Goal: Task Accomplishment & Management: Manage account settings

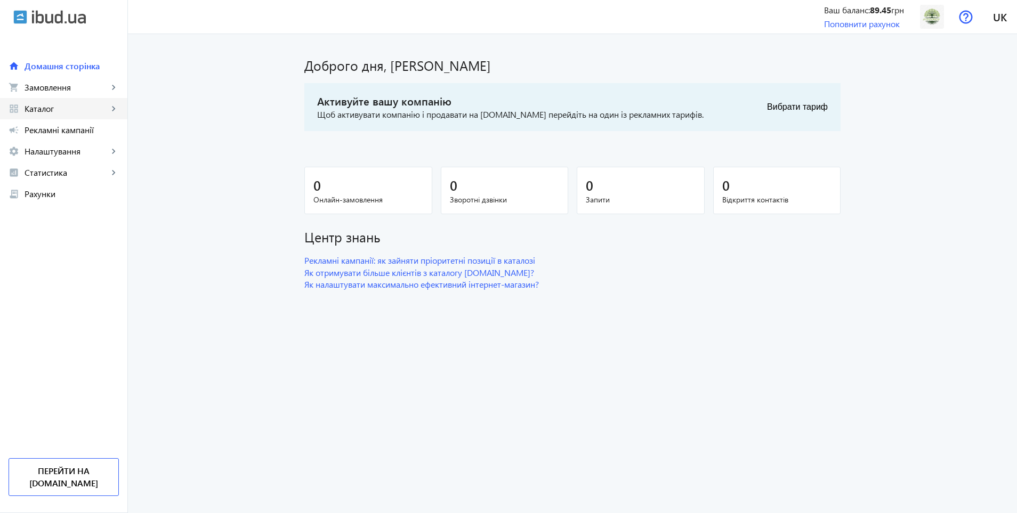
click at [58, 104] on span "Каталог" at bounding box center [67, 108] width 84 height 11
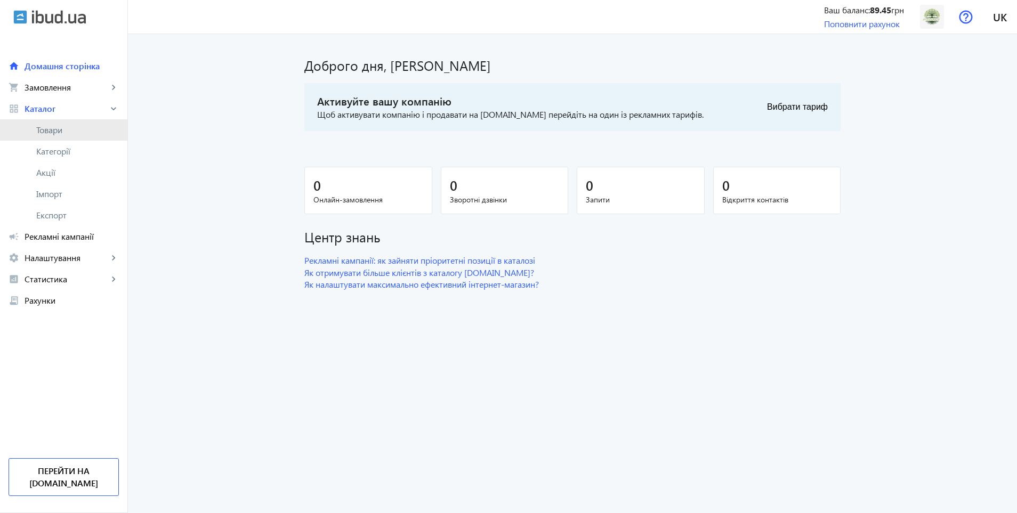
click at [59, 139] on link "Товари" at bounding box center [63, 129] width 127 height 21
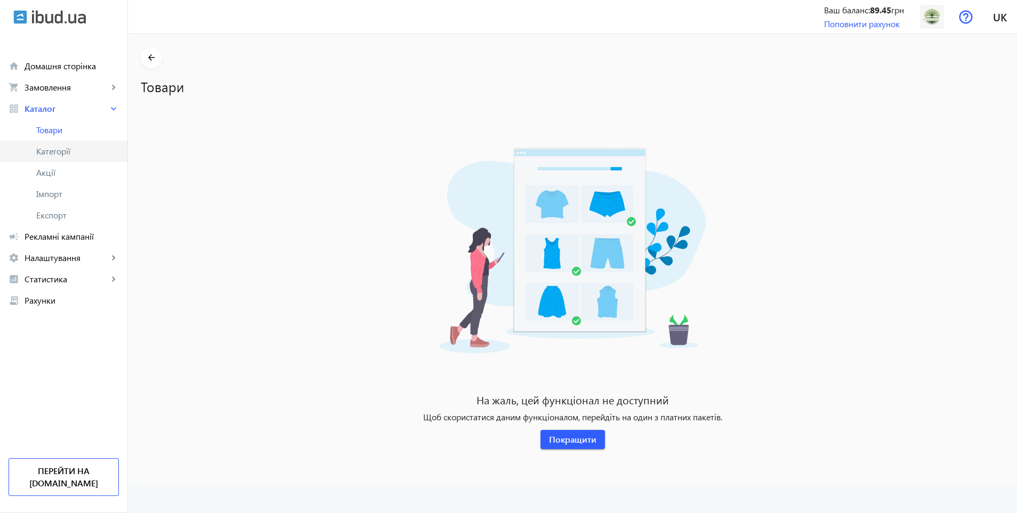
click at [43, 158] on link "Категорії" at bounding box center [63, 151] width 127 height 21
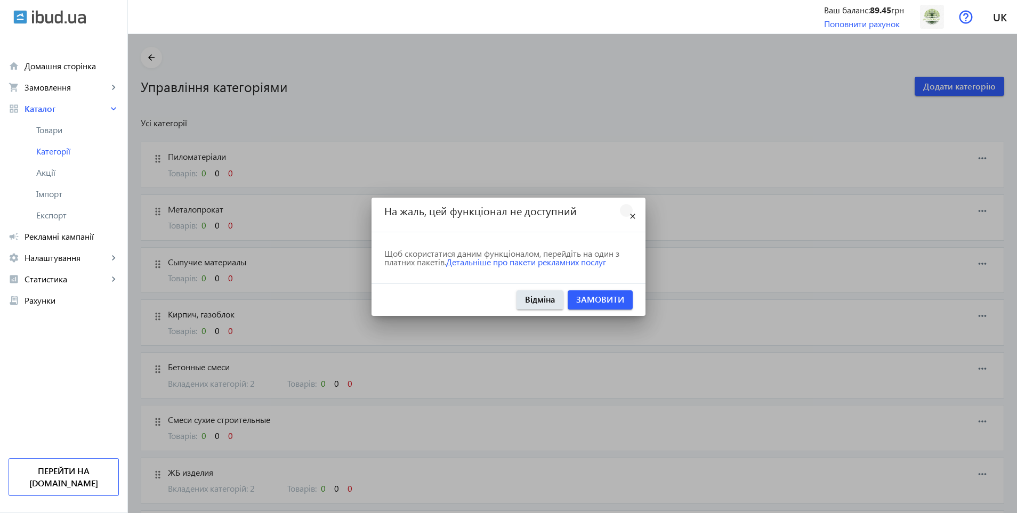
click at [637, 216] on mat-icon "close" at bounding box center [632, 216] width 13 height 13
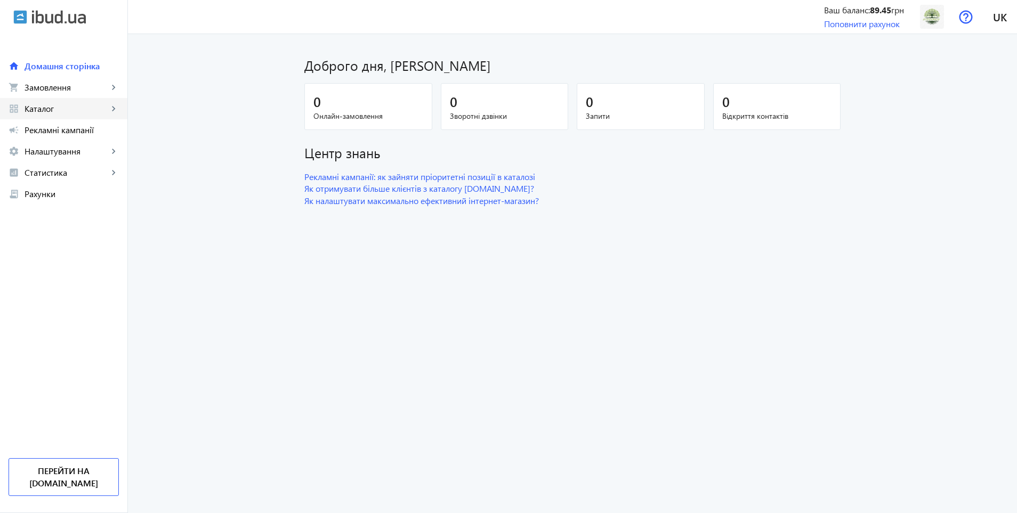
click at [60, 119] on link "grid_view Каталог keyboard_arrow_right" at bounding box center [63, 108] width 127 height 21
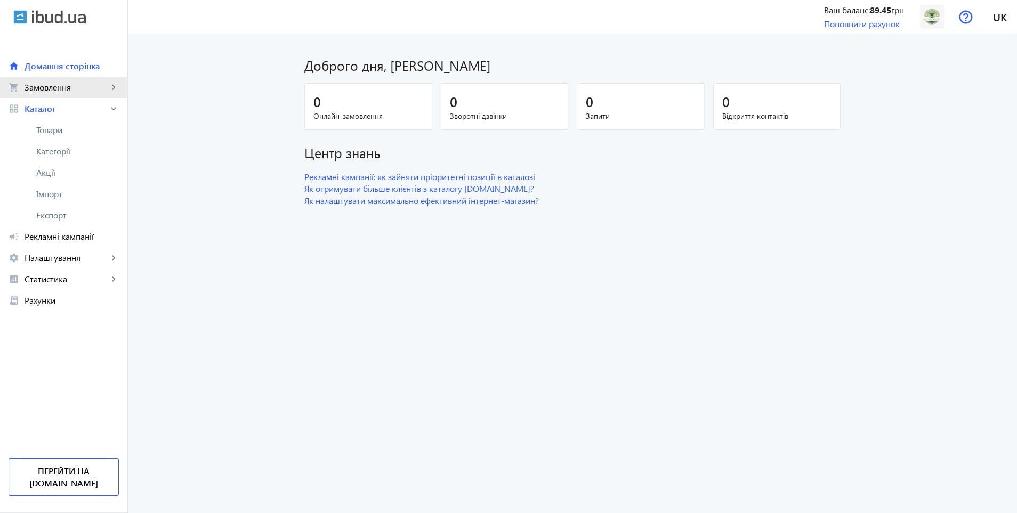
click at [45, 92] on span "Замовлення" at bounding box center [67, 87] width 84 height 11
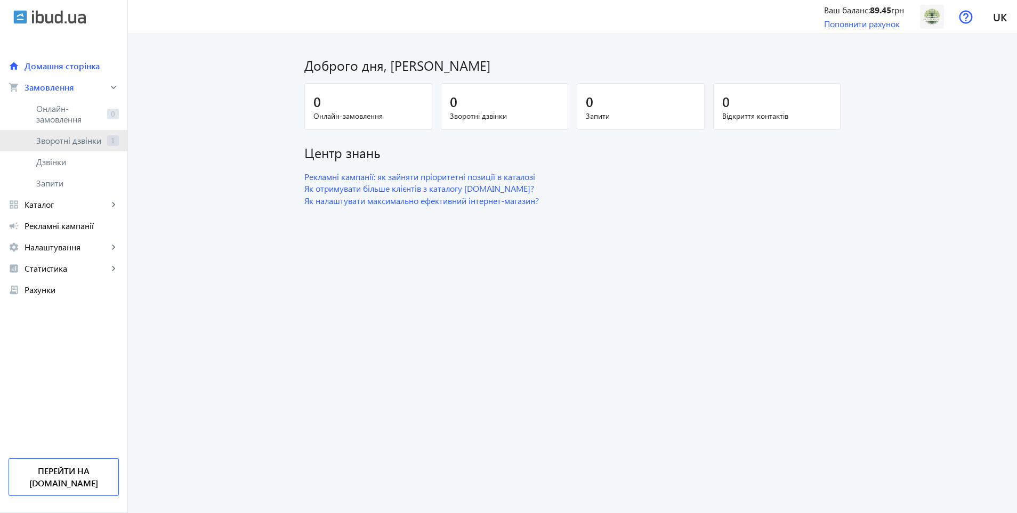
click at [75, 142] on span "Зворотні дзвінки" at bounding box center [69, 140] width 67 height 11
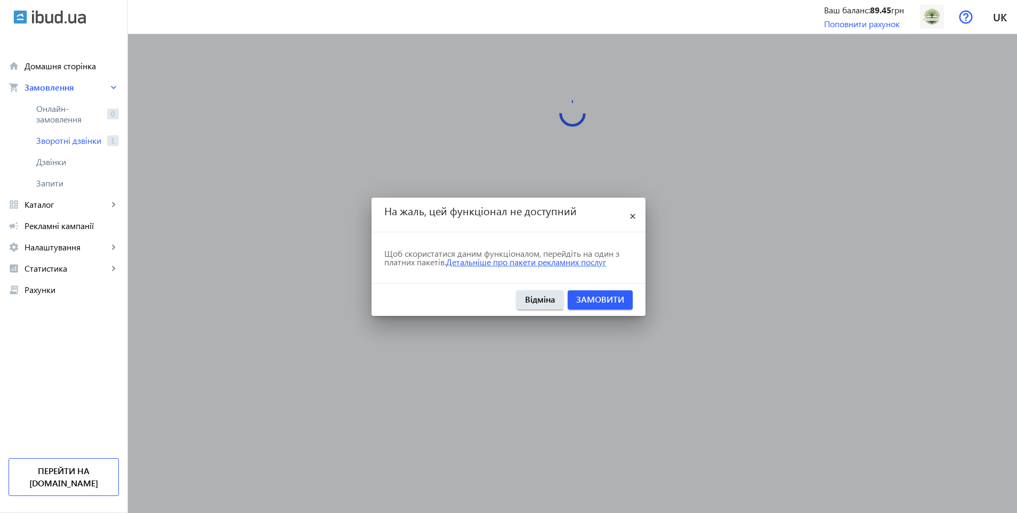
click at [561, 263] on link "Детальніше про пакети рекламних послуг" at bounding box center [526, 261] width 160 height 11
click at [78, 226] on span "Рекламні кампанії" at bounding box center [72, 226] width 94 height 11
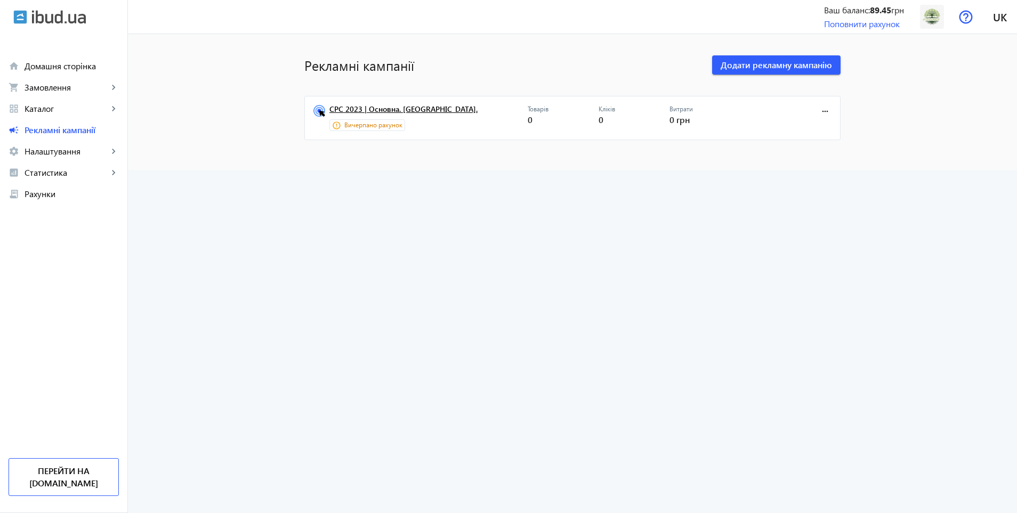
click at [382, 112] on link "CPC 2023 | Основна. Київ." at bounding box center [428, 112] width 198 height 15
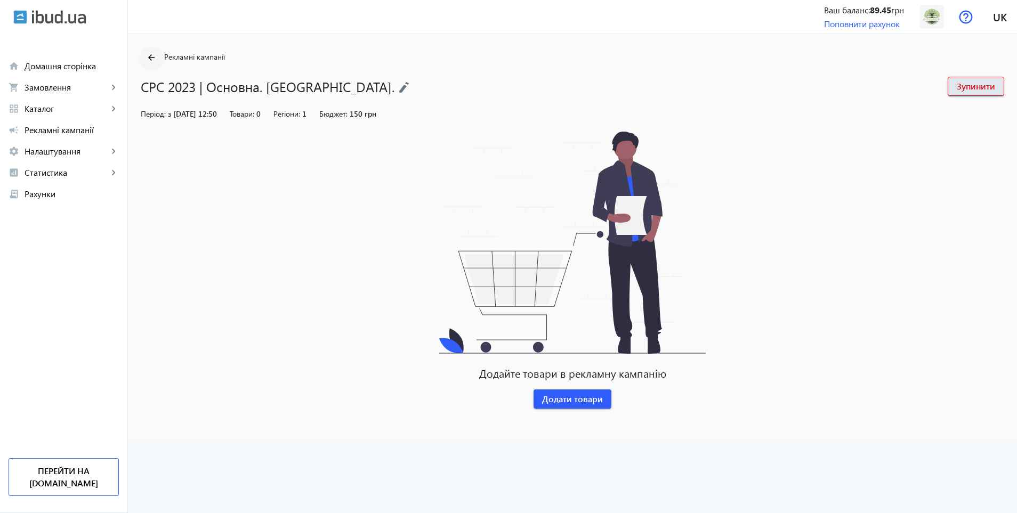
click at [145, 56] on mat-icon "arrow_back" at bounding box center [151, 57] width 13 height 13
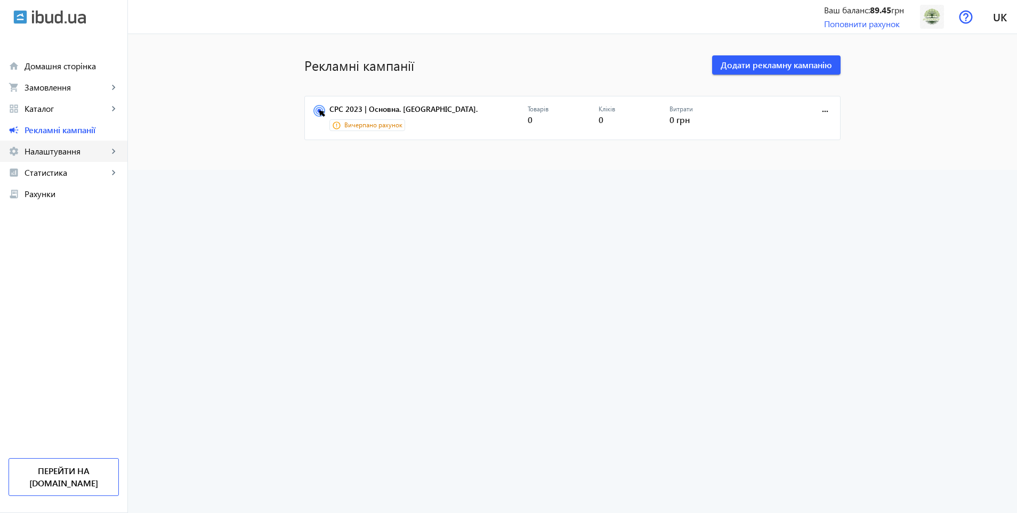
click at [75, 154] on span "Налаштування" at bounding box center [67, 151] width 84 height 11
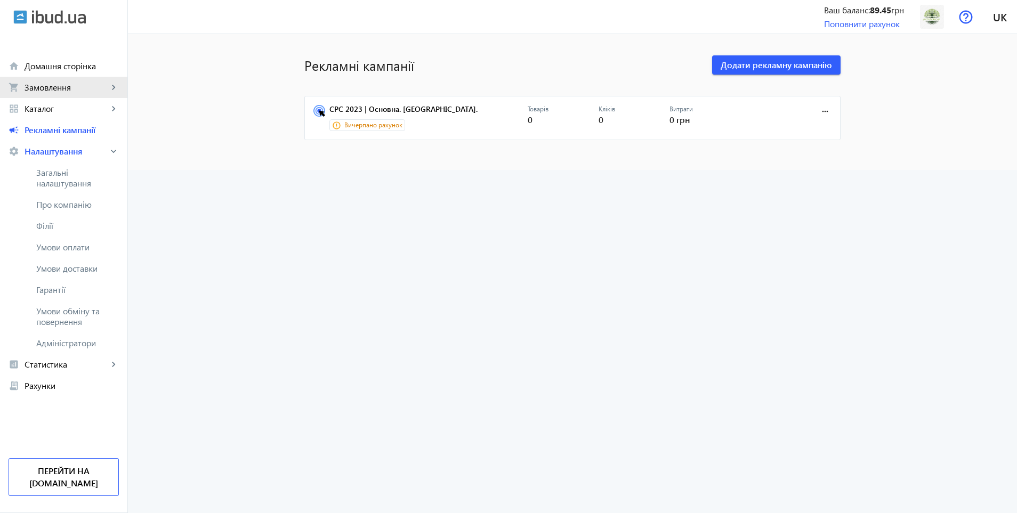
click at [91, 90] on span "Замовлення" at bounding box center [67, 87] width 84 height 11
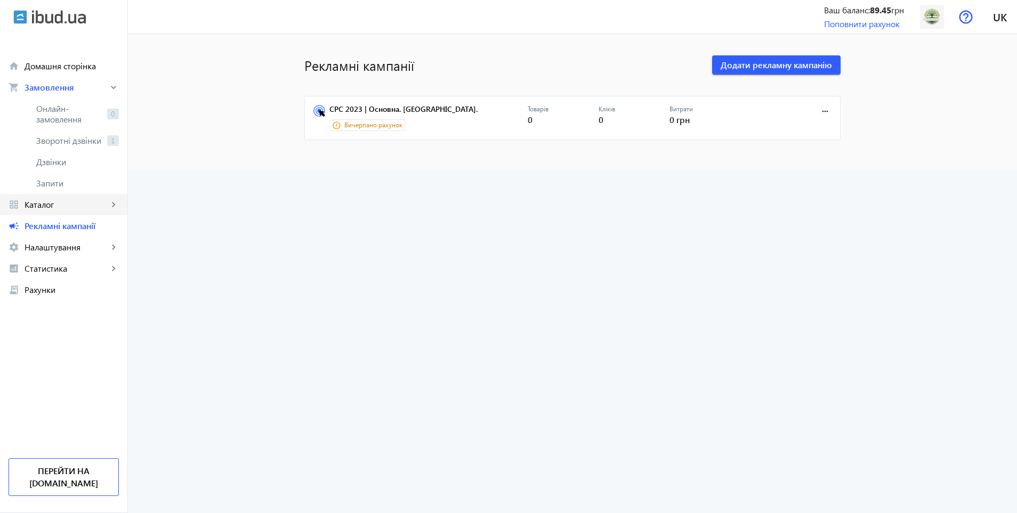
click at [79, 207] on span "Каталог" at bounding box center [67, 204] width 84 height 11
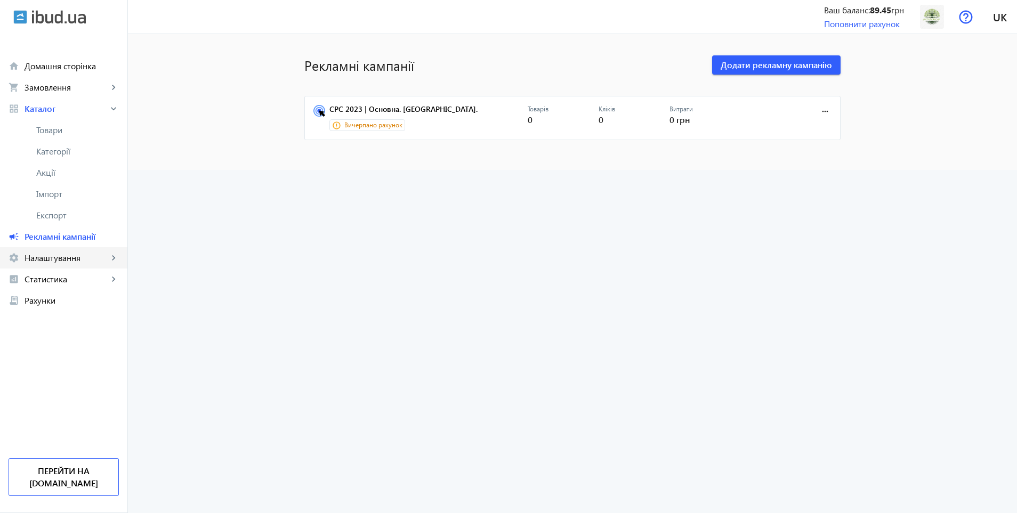
click at [88, 261] on span "Налаштування" at bounding box center [67, 258] width 84 height 11
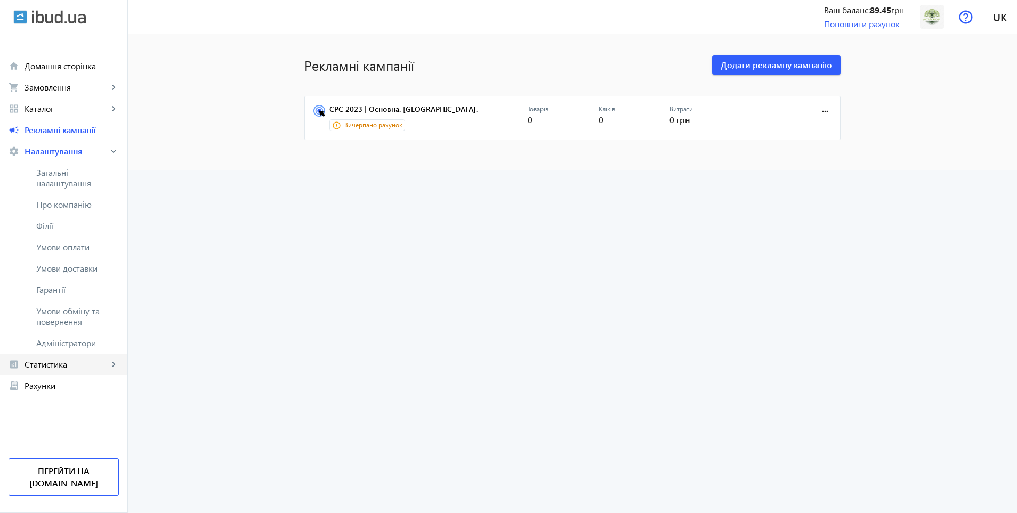
click at [63, 372] on link "analytics Статистика keyboard_arrow_right" at bounding box center [63, 364] width 127 height 21
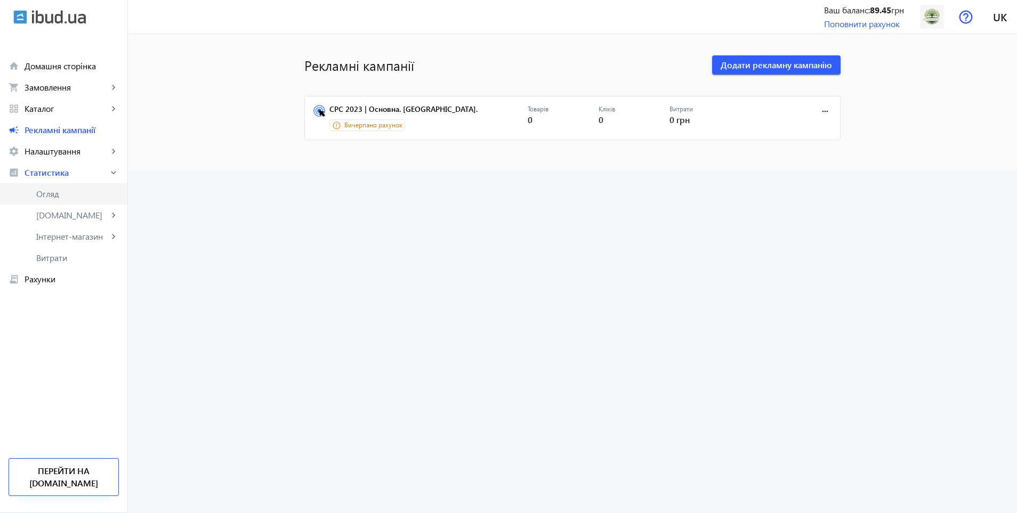
click at [73, 201] on link "Огляд" at bounding box center [63, 193] width 127 height 21
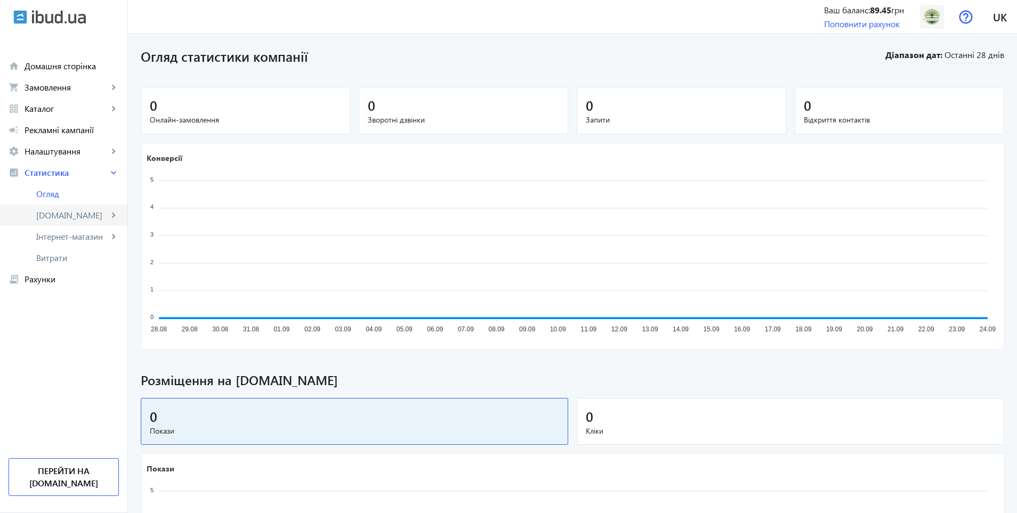
click at [73, 213] on span "[DOMAIN_NAME]" at bounding box center [72, 215] width 72 height 11
click at [65, 248] on link "Акції" at bounding box center [63, 257] width 127 height 21
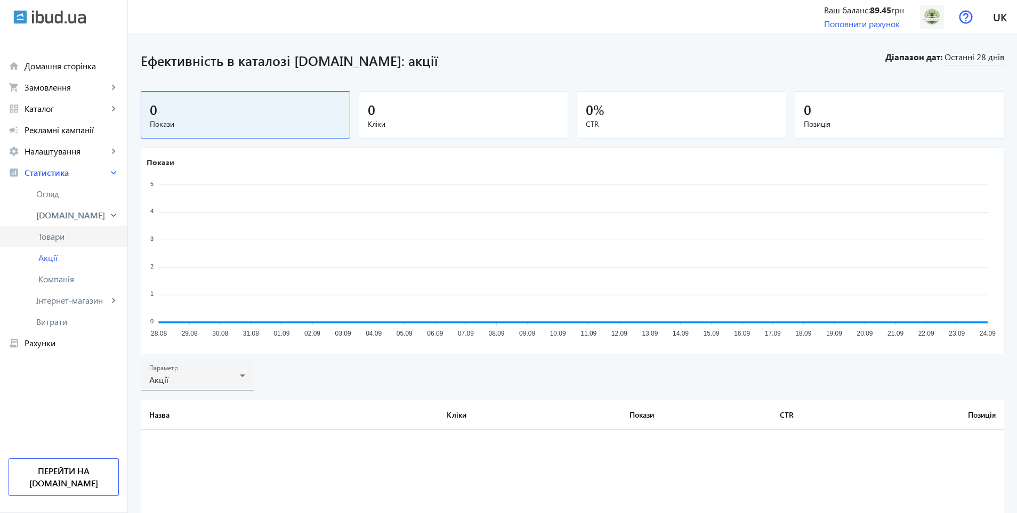
click at [66, 241] on span "Товари" at bounding box center [78, 236] width 80 height 11
click at [88, 292] on link "Інтернет-магазин keyboard_arrow_right" at bounding box center [63, 300] width 127 height 21
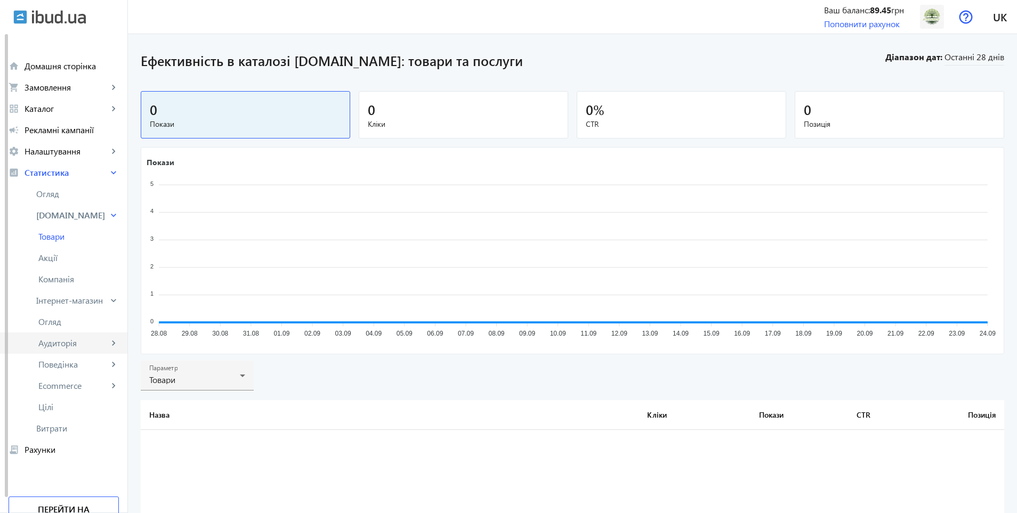
click at [63, 349] on link "Аудиторія keyboard_arrow_right" at bounding box center [63, 343] width 127 height 21
click at [71, 376] on link "Технології" at bounding box center [63, 385] width 127 height 21
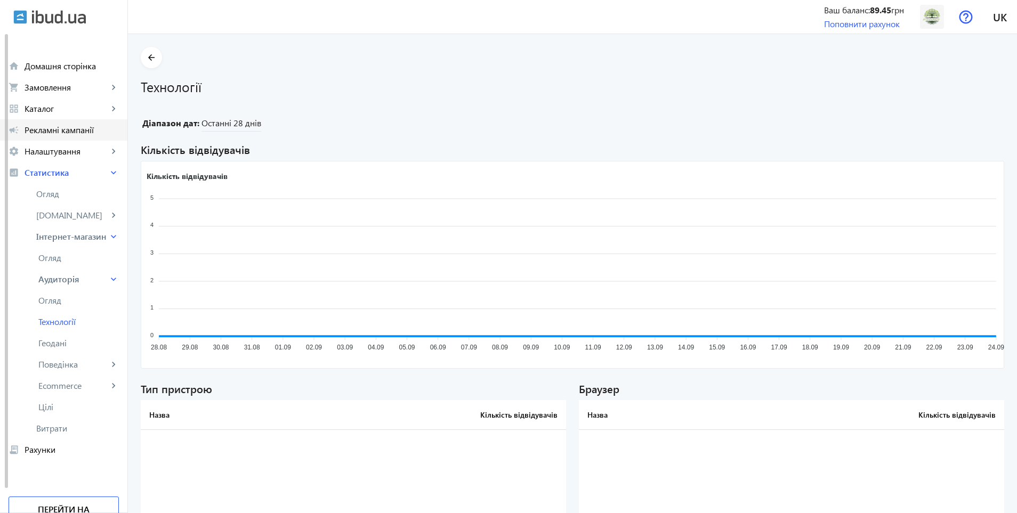
click at [63, 120] on link "campaign Рекламні кампанії" at bounding box center [63, 129] width 127 height 21
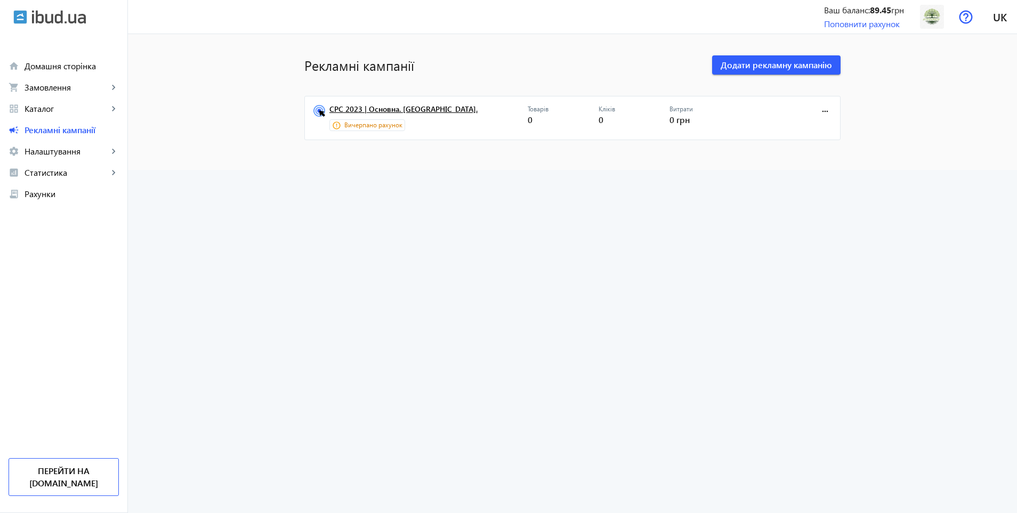
click at [397, 119] on link "CPC 2023 | Основна. Київ." at bounding box center [428, 112] width 198 height 15
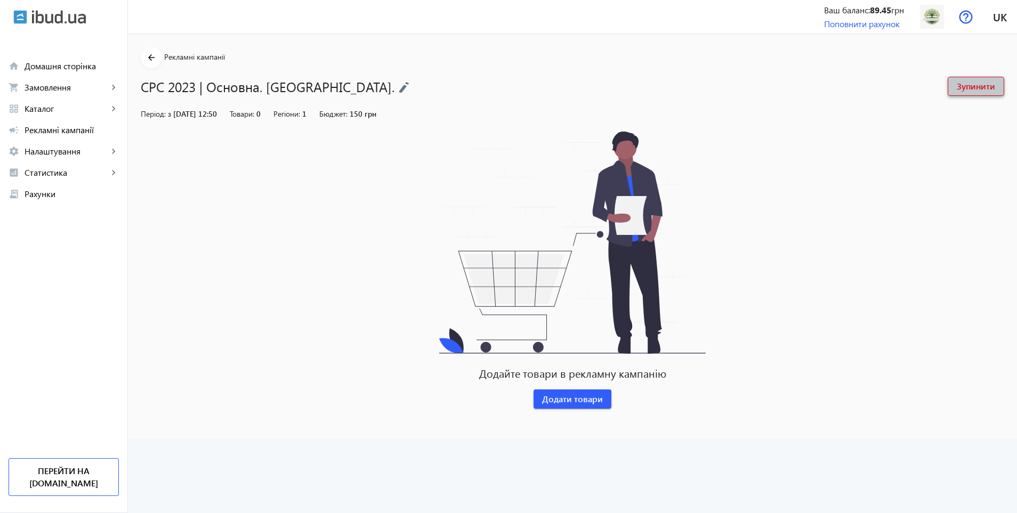
click at [969, 90] on span "Зупинити" at bounding box center [975, 86] width 38 height 12
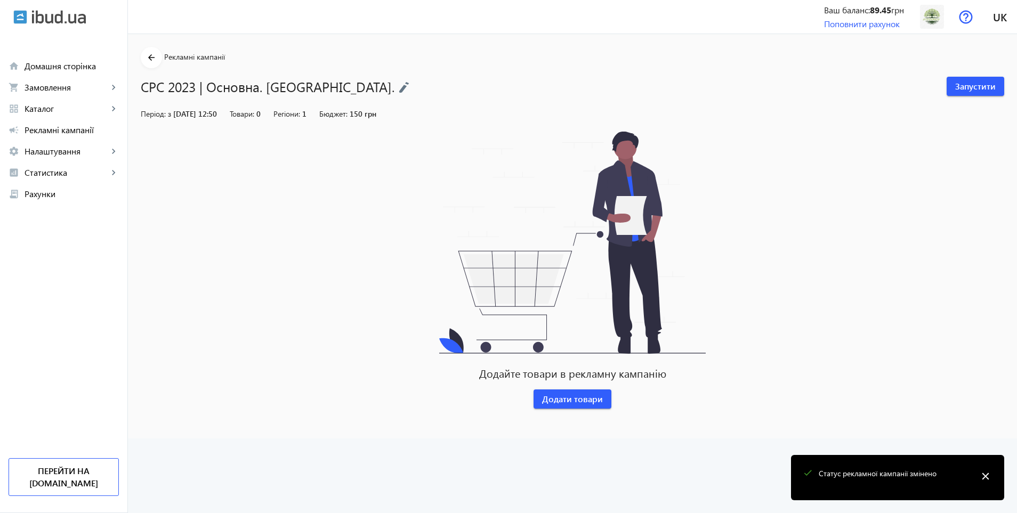
click at [157, 59] on section "arrow_back Рекламні кампанії CPC 2023 | Основна. Київ. Запустити" at bounding box center [572, 71] width 863 height 49
click at [145, 56] on mat-icon "arrow_back" at bounding box center [151, 57] width 13 height 13
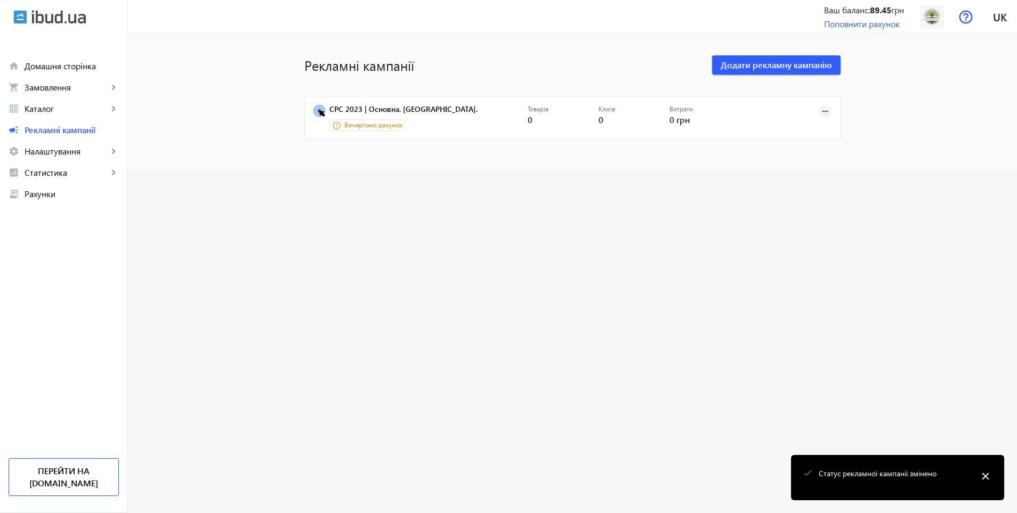
click at [819, 109] on mat-icon "more_horiz" at bounding box center [825, 112] width 12 height 12
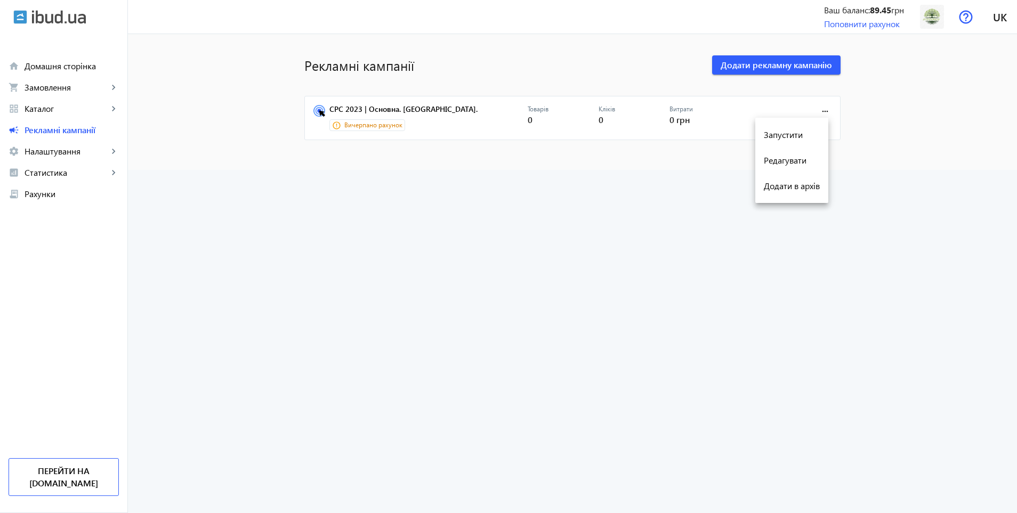
drag, startPoint x: 216, startPoint y: 172, endPoint x: 113, endPoint y: 148, distance: 106.2
click at [209, 172] on div at bounding box center [508, 256] width 1017 height 513
click at [64, 102] on link "grid_view Каталог keyboard_arrow_right" at bounding box center [63, 108] width 127 height 21
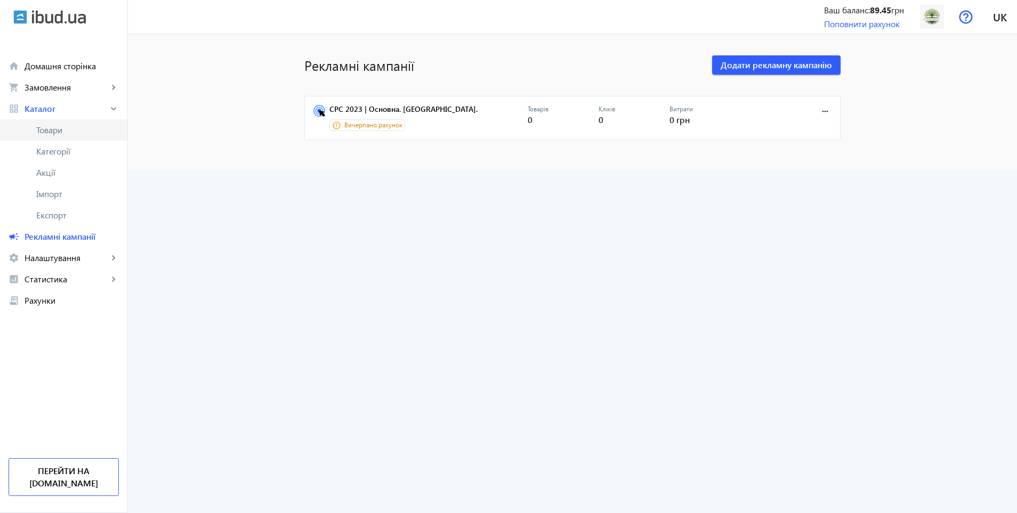
click at [63, 130] on span "Товари" at bounding box center [77, 130] width 83 height 11
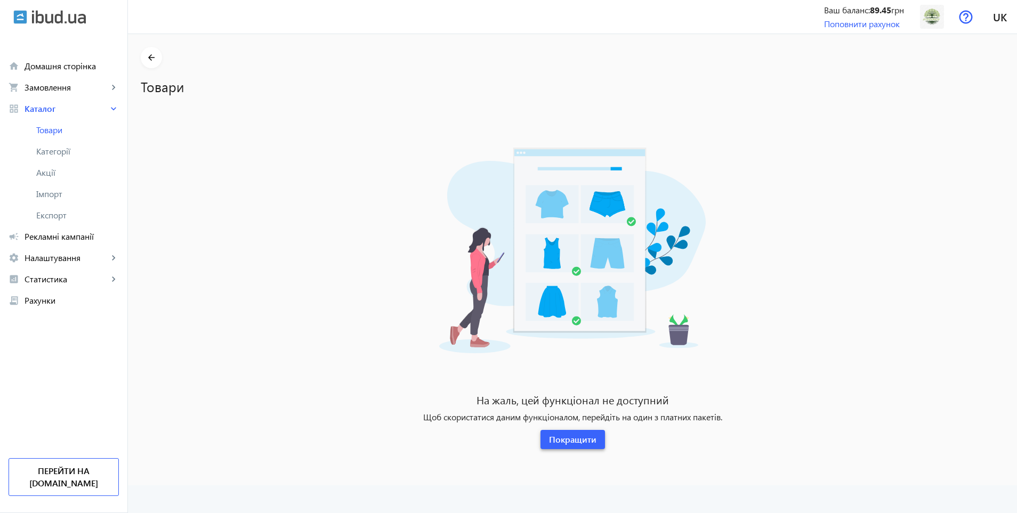
click at [585, 441] on span "Покращити" at bounding box center [572, 440] width 47 height 12
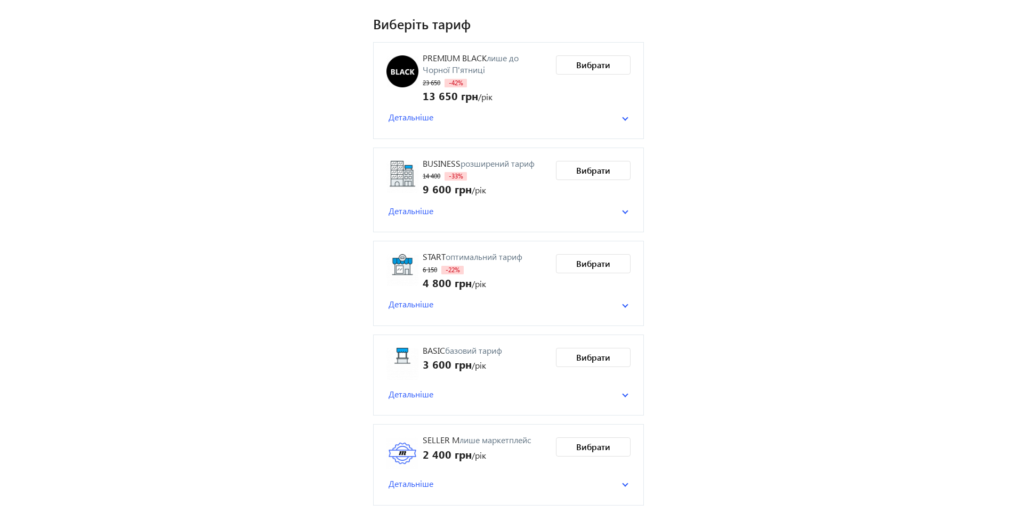
scroll to position [6, 0]
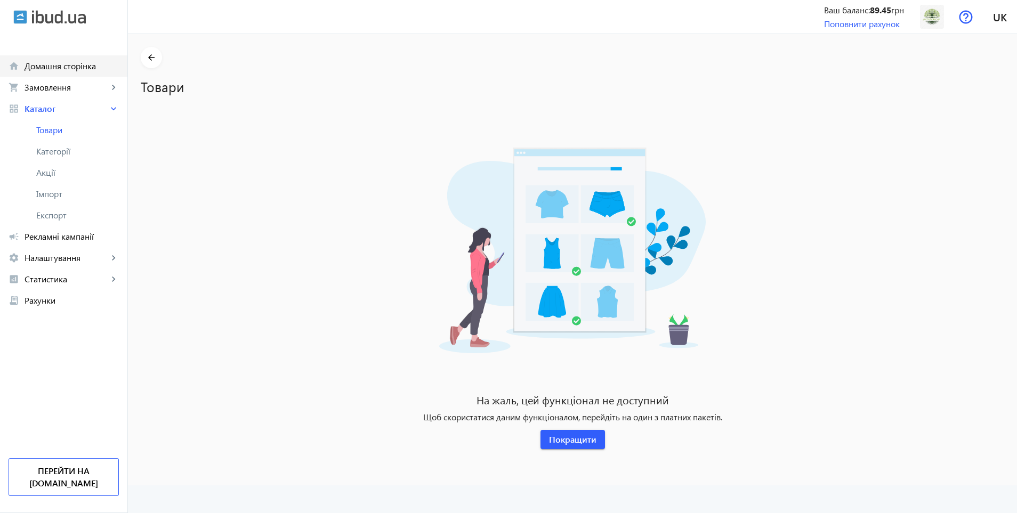
click at [77, 70] on span "Домашня сторінка" at bounding box center [72, 66] width 94 height 11
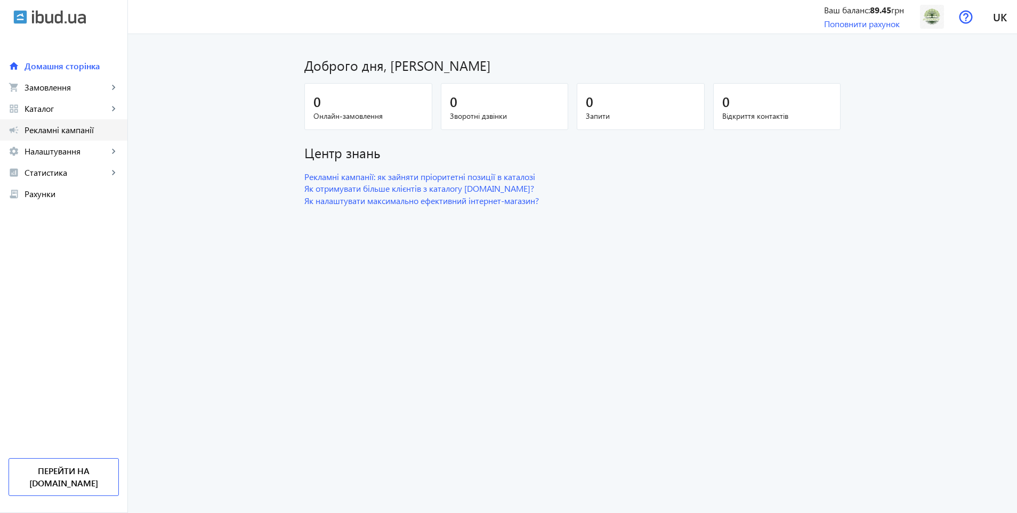
click at [59, 120] on link "campaign Рекламні кампанії" at bounding box center [63, 129] width 127 height 21
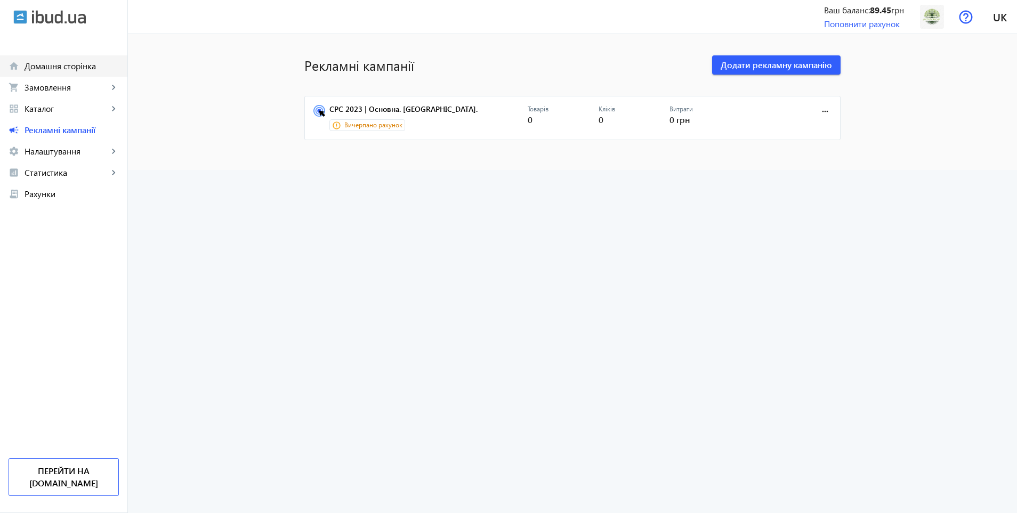
click at [58, 67] on span "Домашня сторінка" at bounding box center [72, 66] width 94 height 11
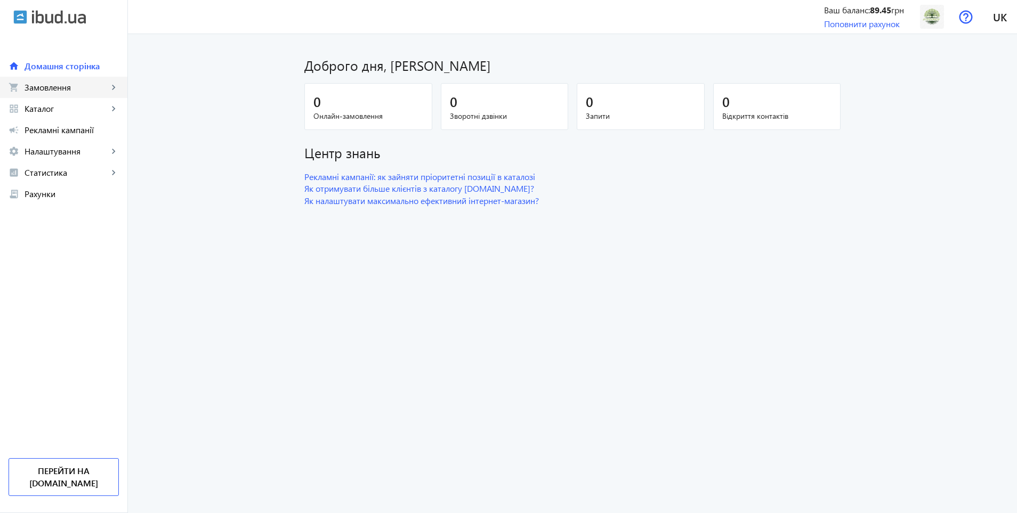
click at [71, 94] on link "shopping_cart Замовлення keyboard_arrow_right" at bounding box center [63, 87] width 127 height 21
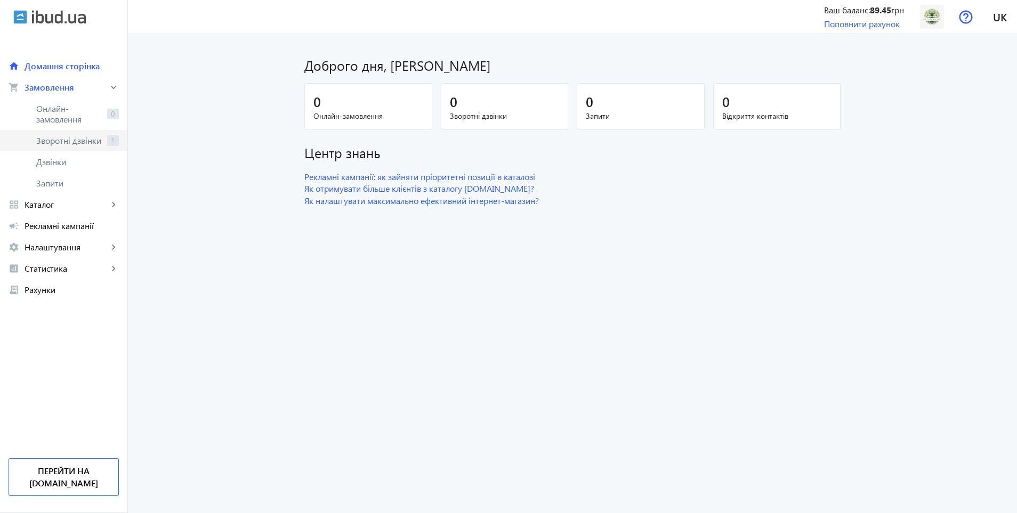
click at [48, 145] on span "Зворотні дзвінки" at bounding box center [69, 140] width 67 height 11
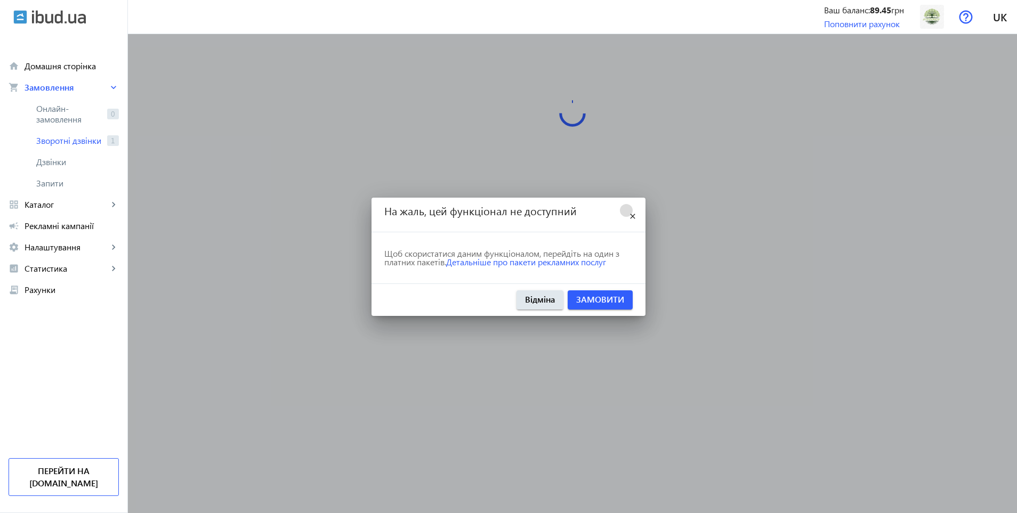
click at [630, 220] on mat-icon "close" at bounding box center [632, 216] width 13 height 13
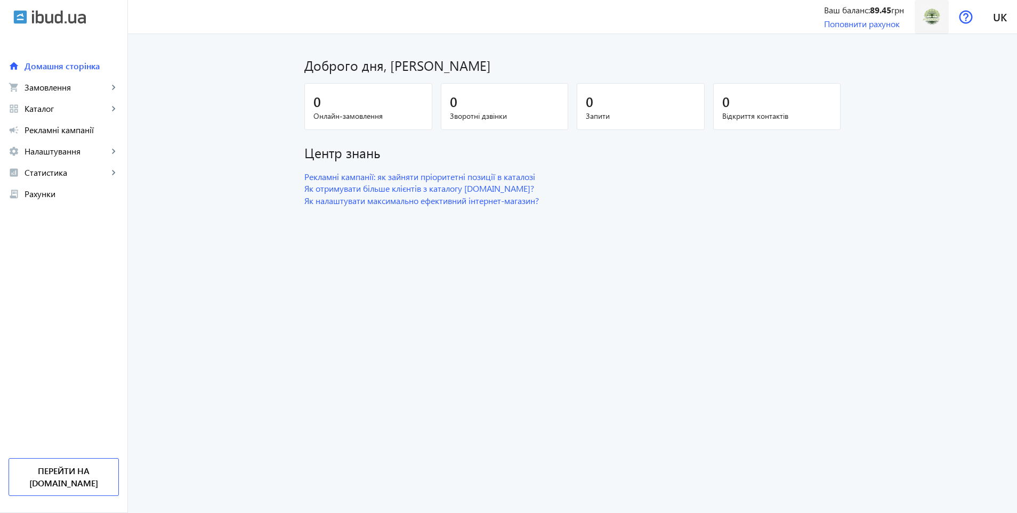
click at [935, 14] on img at bounding box center [932, 17] width 24 height 24
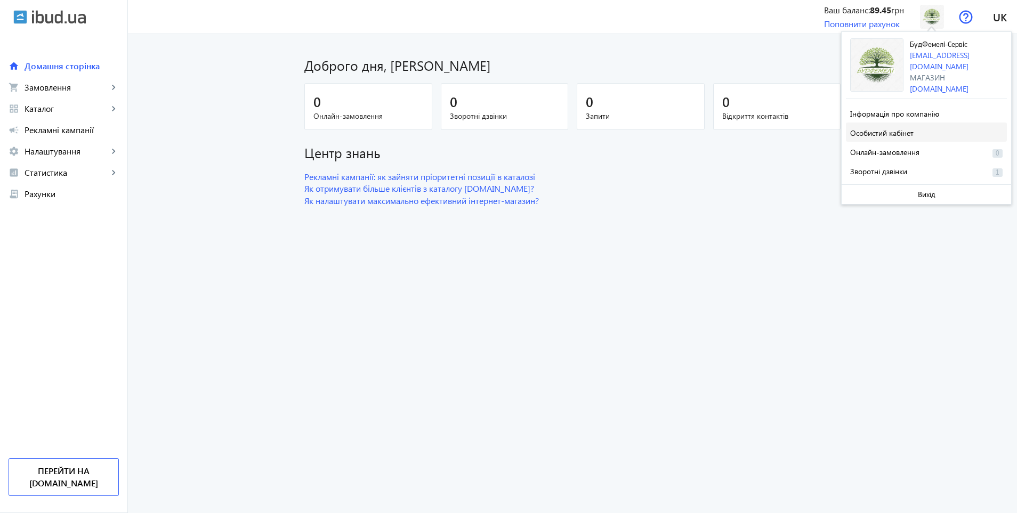
click at [918, 131] on span at bounding box center [926, 132] width 161 height 26
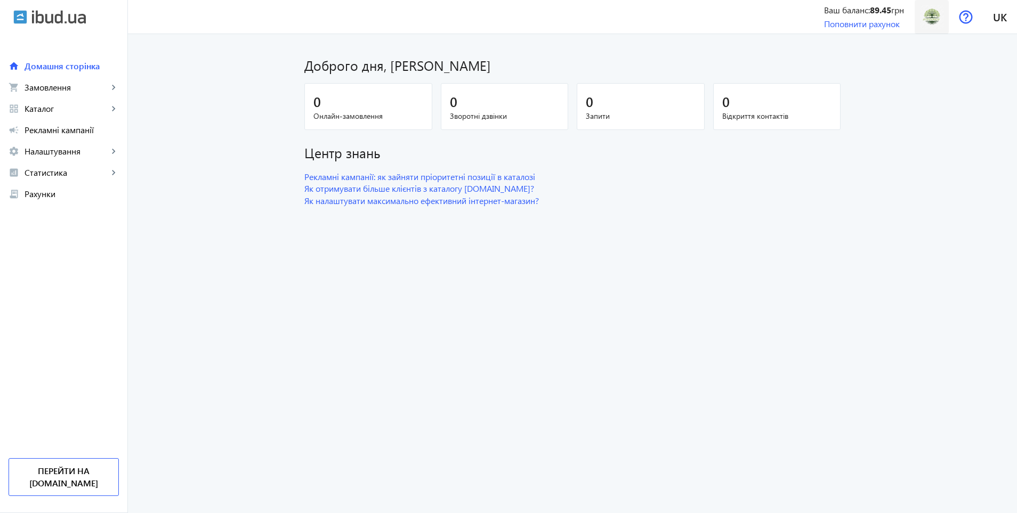
click at [935, 21] on img at bounding box center [932, 17] width 24 height 24
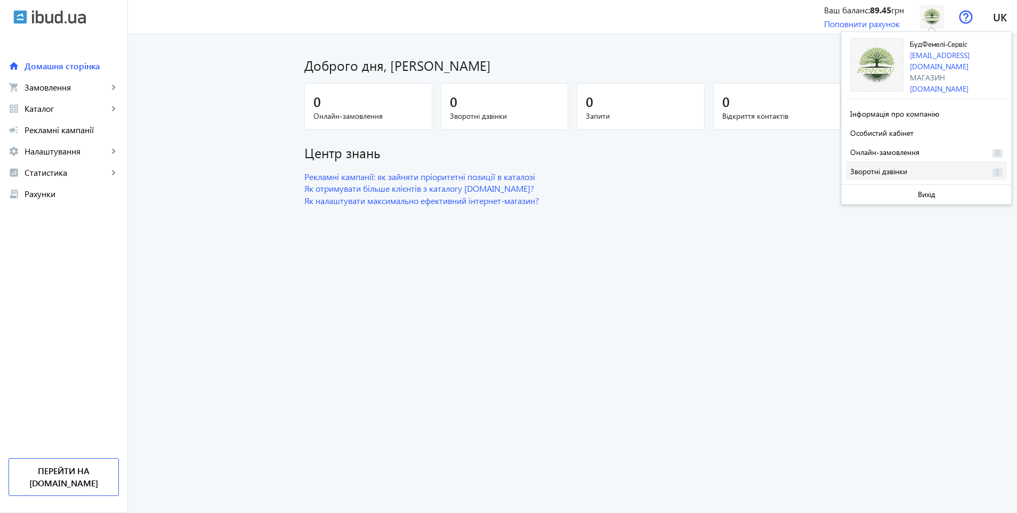
click at [901, 168] on span "Зворотні дзвінки" at bounding box center [878, 171] width 57 height 10
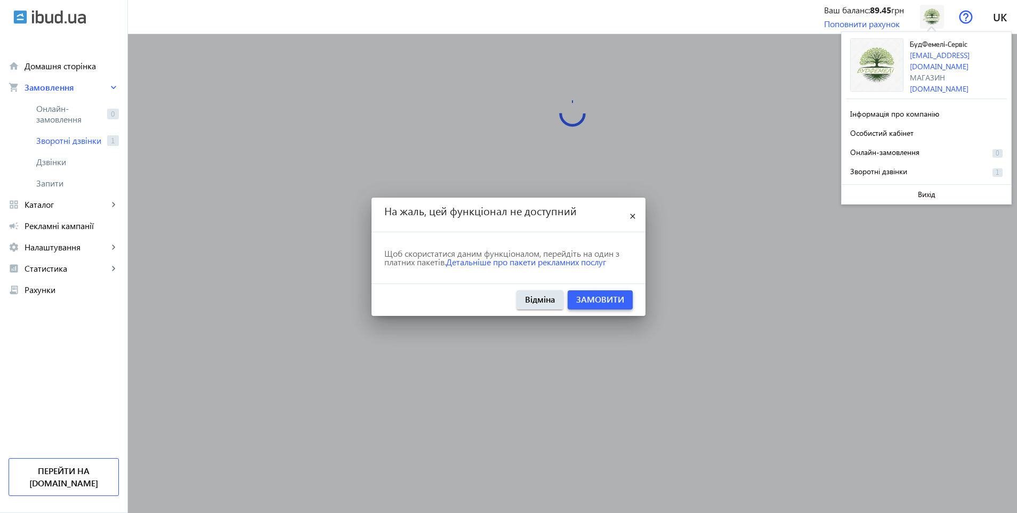
click at [601, 306] on span at bounding box center [600, 300] width 65 height 26
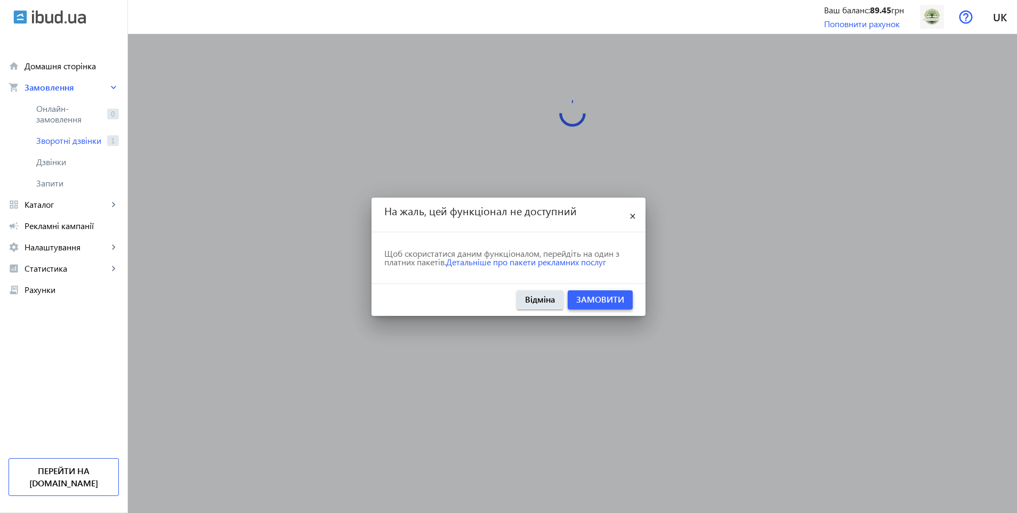
click at [605, 301] on link "Замовити" at bounding box center [600, 299] width 48 height 11
click at [64, 292] on span "Рахунки" at bounding box center [72, 290] width 94 height 11
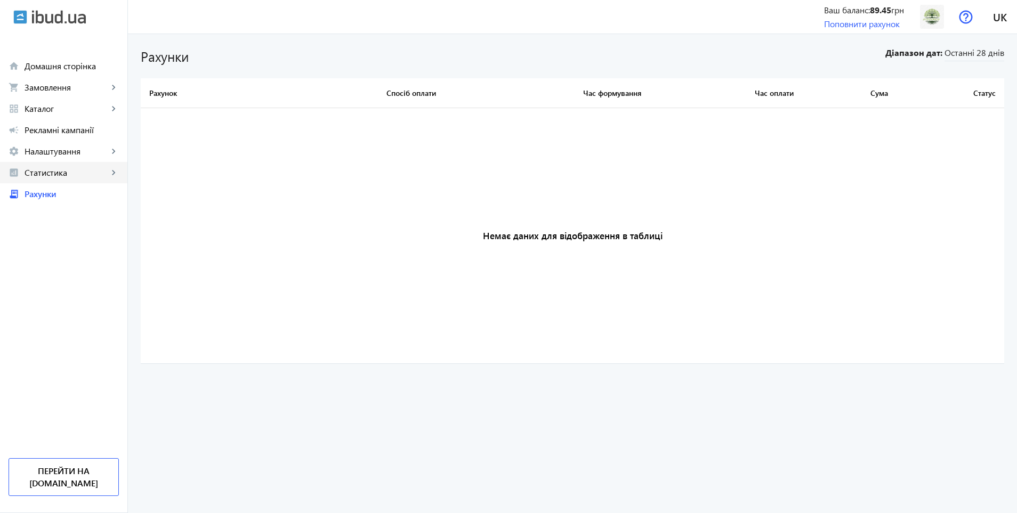
click at [59, 173] on span "Статистика" at bounding box center [67, 172] width 84 height 11
click at [58, 199] on span "Огляд" at bounding box center [77, 194] width 83 height 11
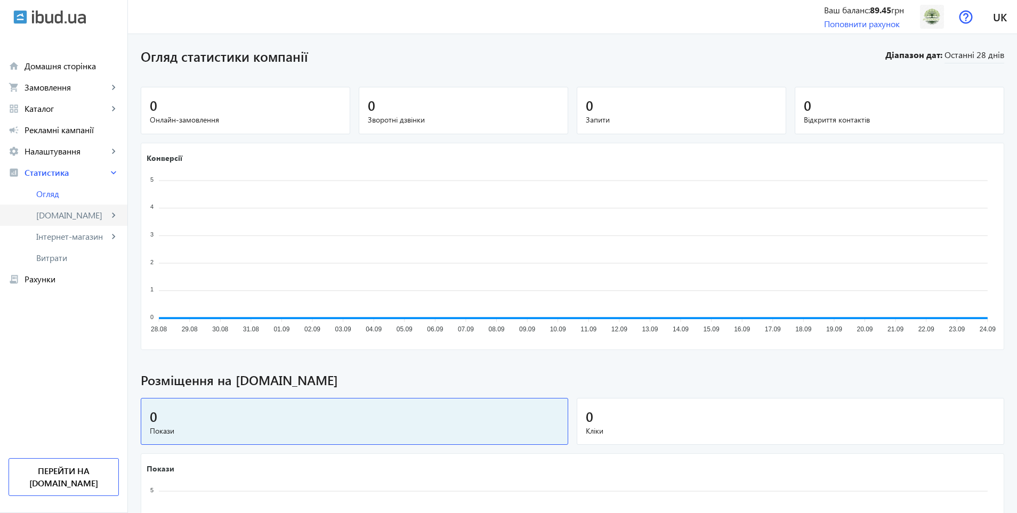
click at [54, 220] on span "[DOMAIN_NAME]" at bounding box center [72, 215] width 72 height 11
click at [63, 238] on span "Товари" at bounding box center [78, 236] width 80 height 11
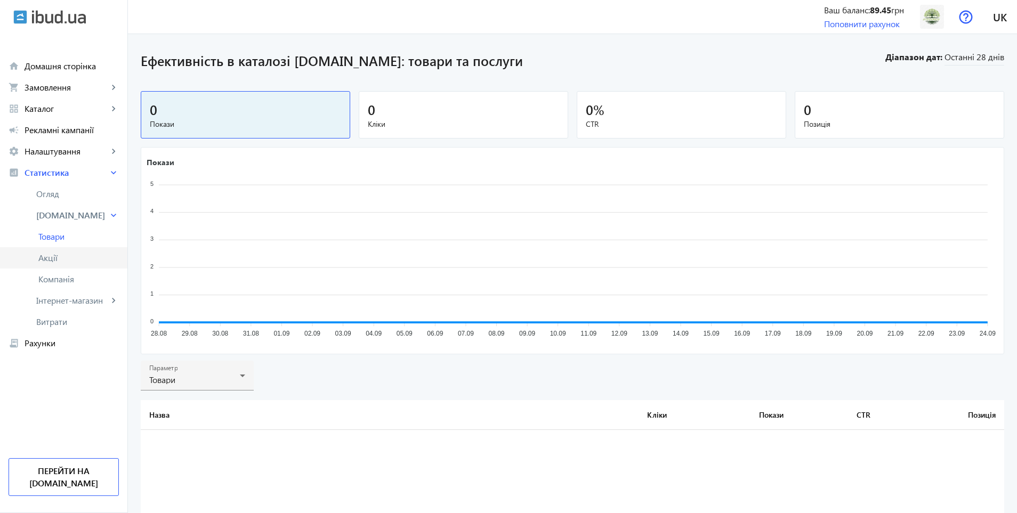
click at [66, 250] on link "Акції" at bounding box center [63, 257] width 127 height 21
click at [72, 274] on span "Компанія" at bounding box center [78, 279] width 80 height 11
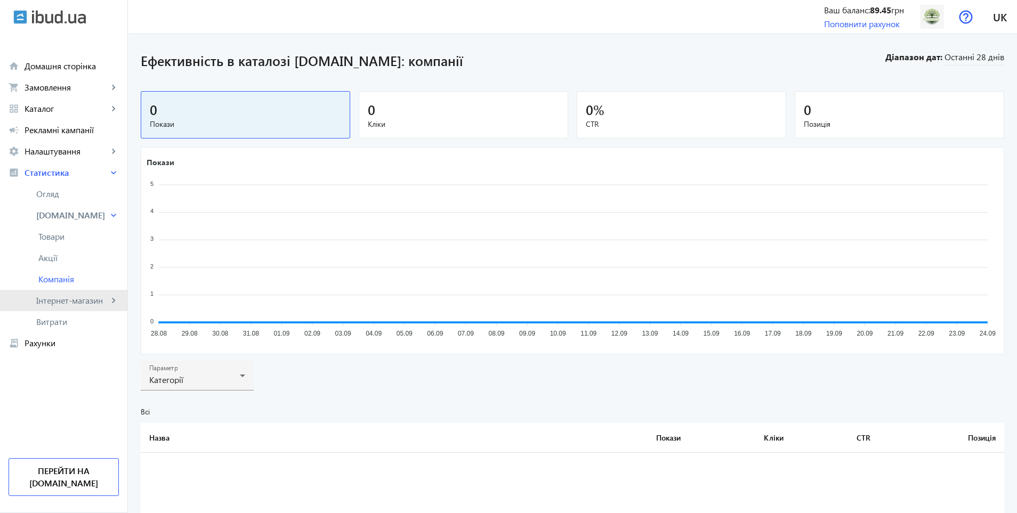
click at [77, 304] on span "Інтернет-магазин" at bounding box center [72, 300] width 72 height 11
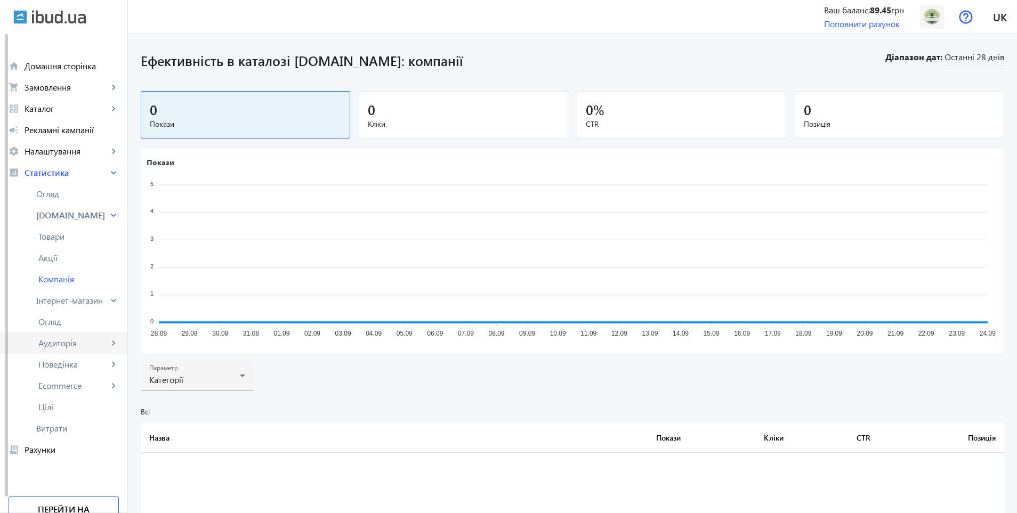
click at [75, 335] on link "Аудиторія keyboard_arrow_right" at bounding box center [63, 343] width 127 height 21
click at [67, 380] on link "Технології" at bounding box center [63, 385] width 127 height 21
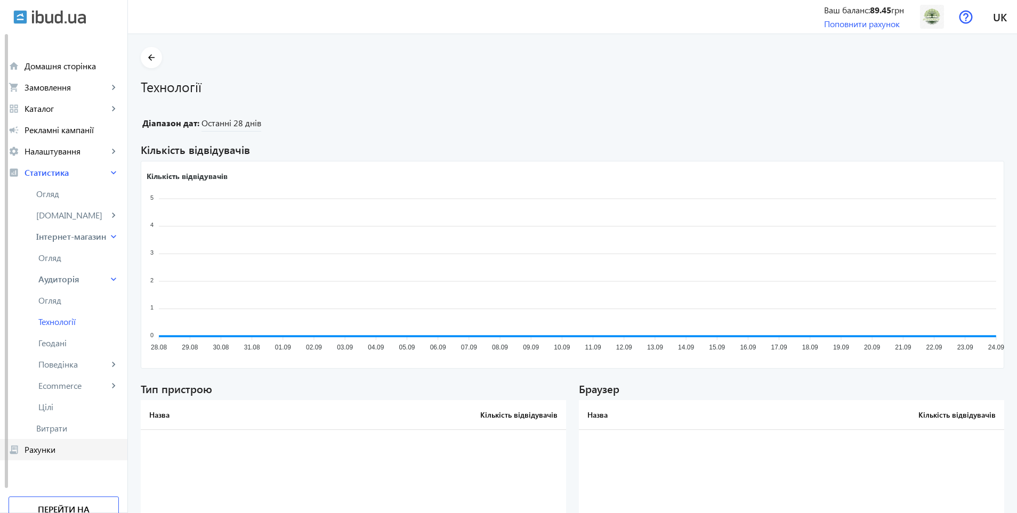
click at [72, 445] on span "Рахунки" at bounding box center [72, 449] width 94 height 11
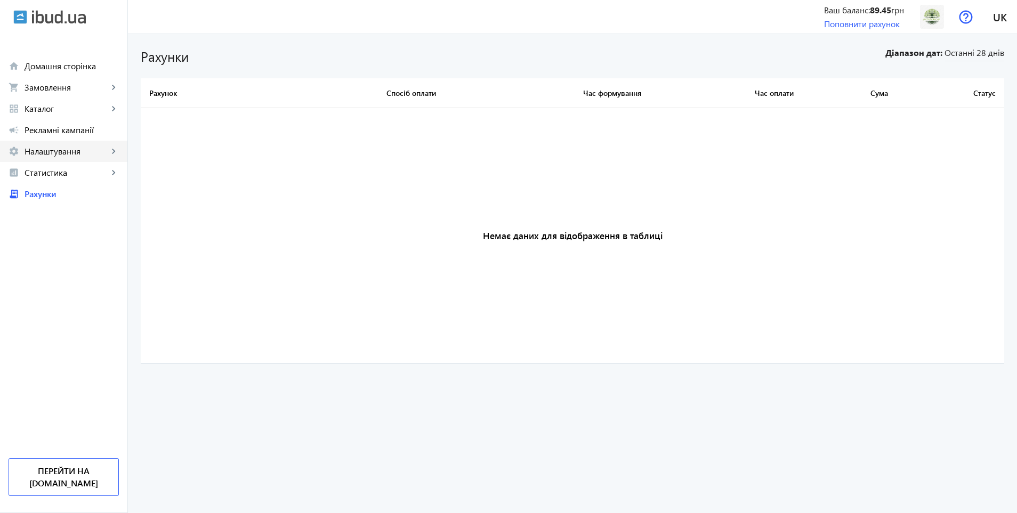
click at [53, 143] on link "settings Налаштування keyboard_arrow_right" at bounding box center [63, 151] width 127 height 21
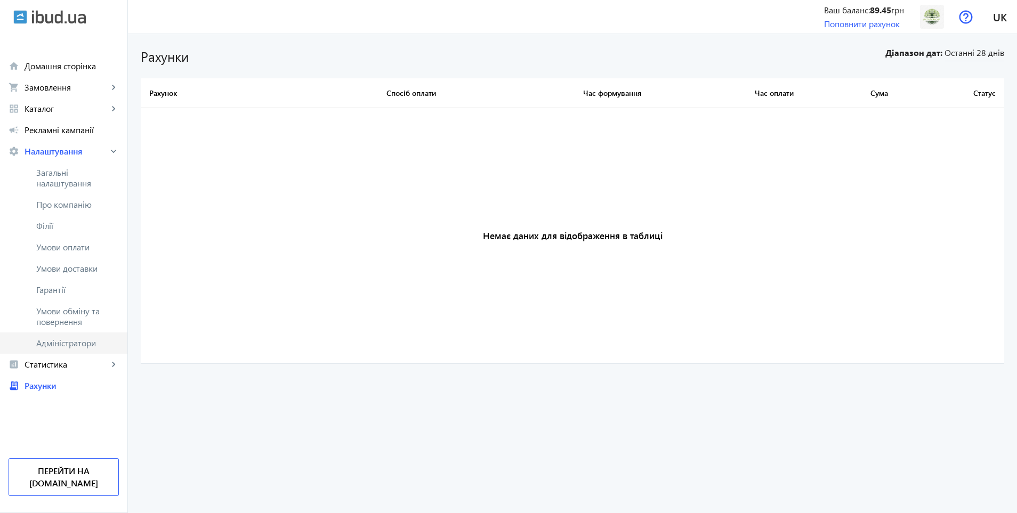
click at [54, 339] on span "Адміністратори" at bounding box center [77, 343] width 83 height 11
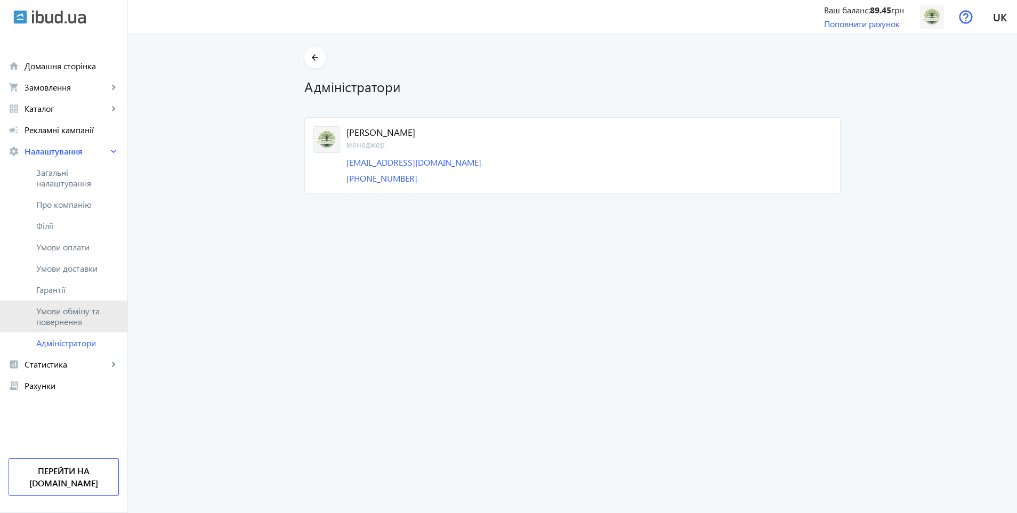
click at [60, 317] on span "Умови обміну та повернення" at bounding box center [77, 316] width 83 height 21
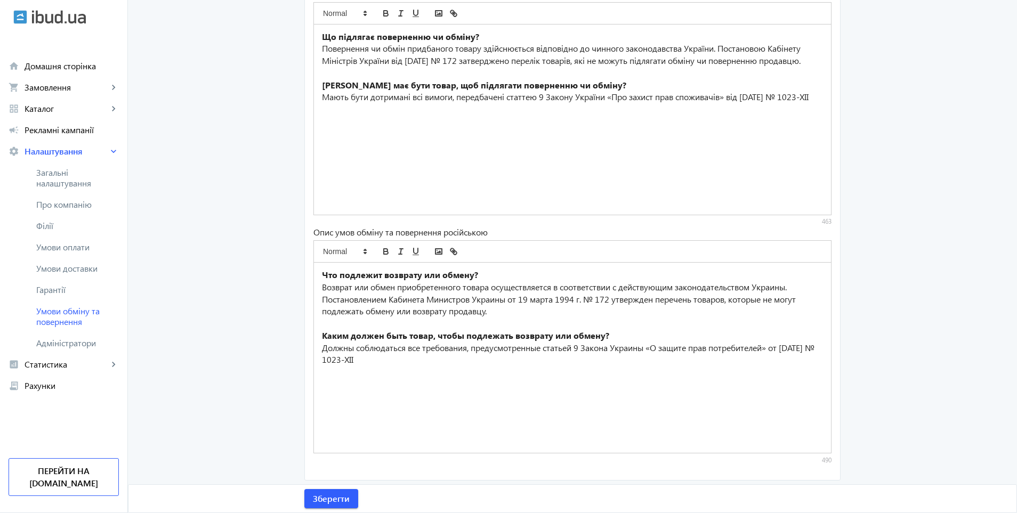
scroll to position [145, 0]
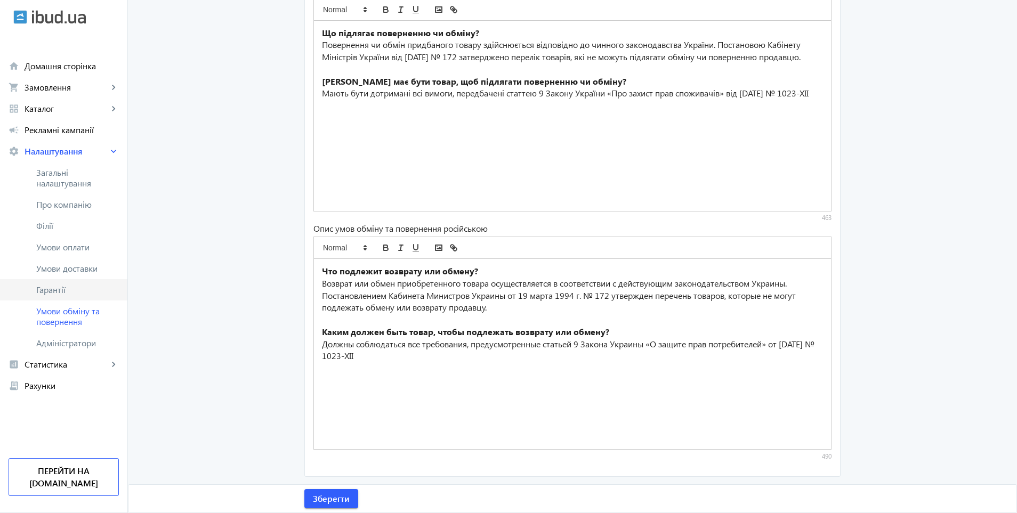
click at [63, 294] on span "Гарантії" at bounding box center [77, 290] width 83 height 11
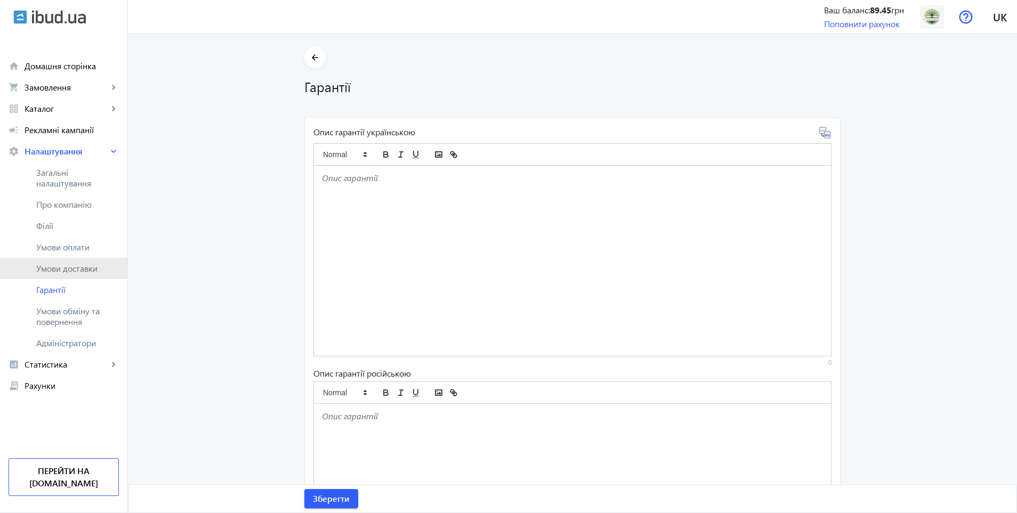
click at [77, 265] on span "Умови доставки" at bounding box center [77, 268] width 83 height 11
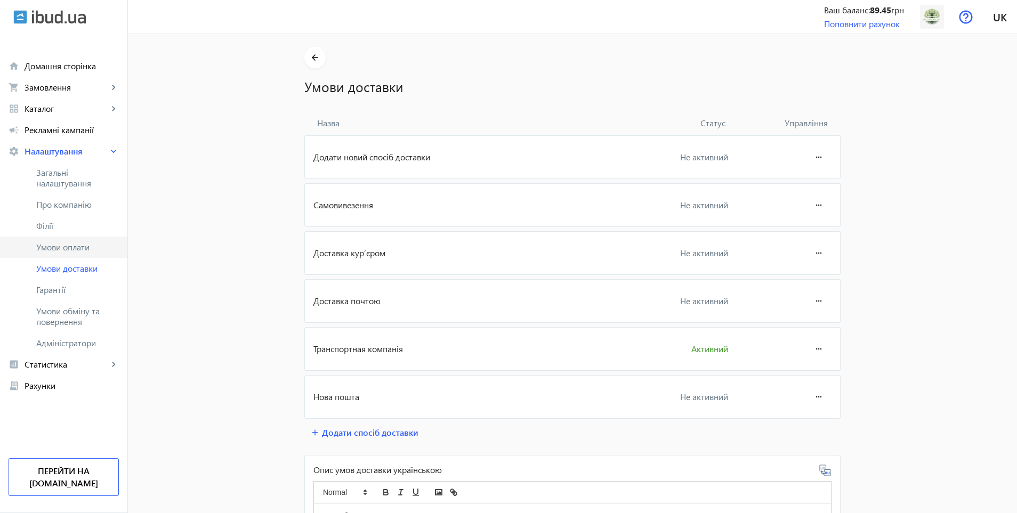
click at [69, 239] on link "Умови оплати" at bounding box center [63, 247] width 127 height 21
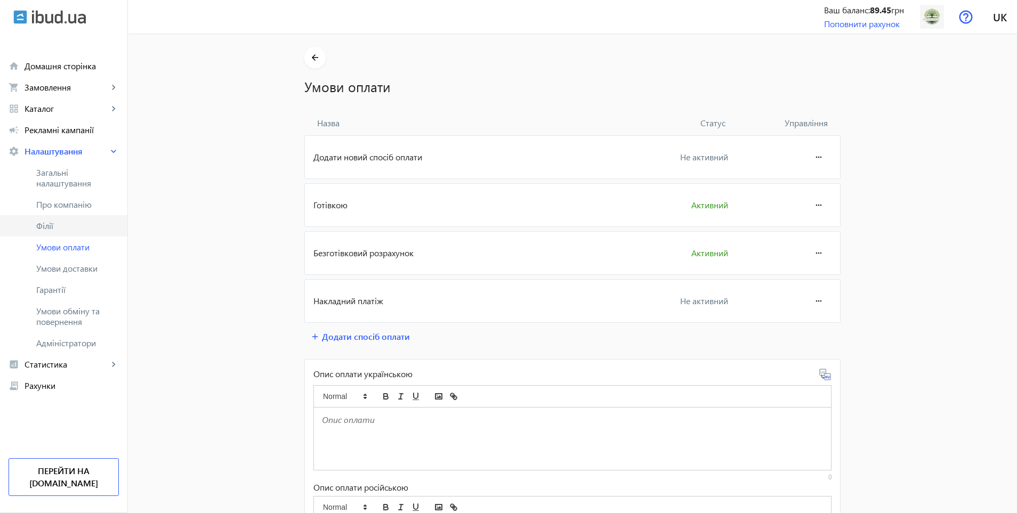
click at [61, 220] on link "Філії" at bounding box center [63, 225] width 127 height 21
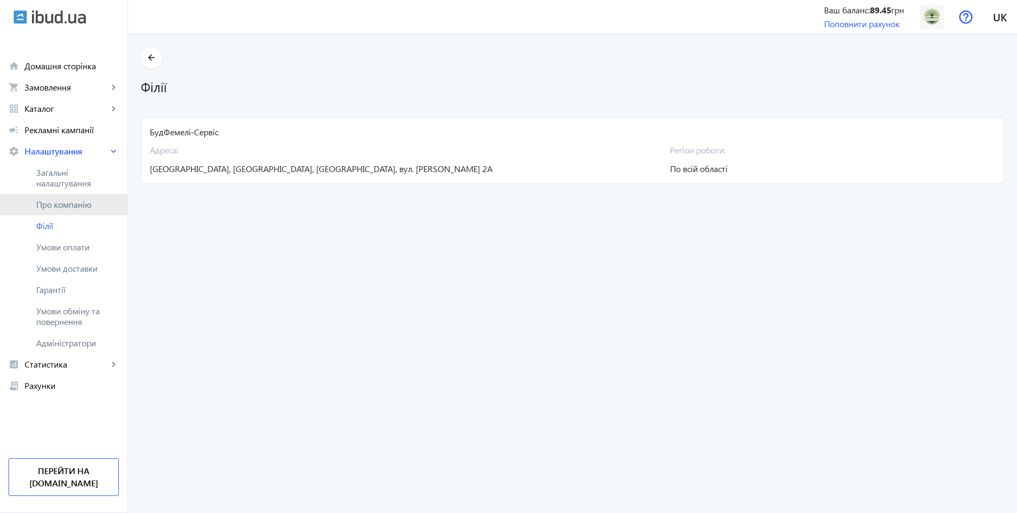
click at [67, 210] on link "Про компанію" at bounding box center [63, 204] width 127 height 21
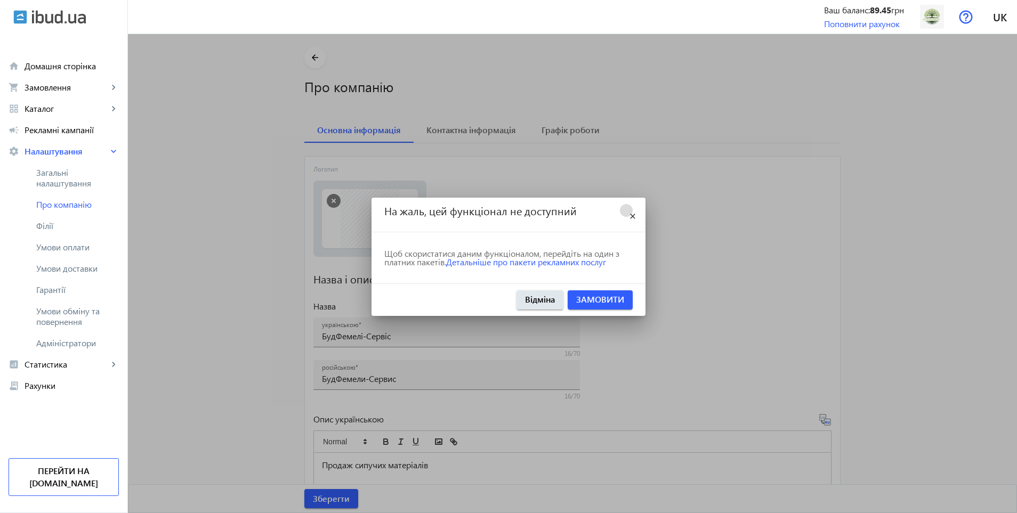
click at [630, 214] on mat-icon "close" at bounding box center [632, 216] width 13 height 13
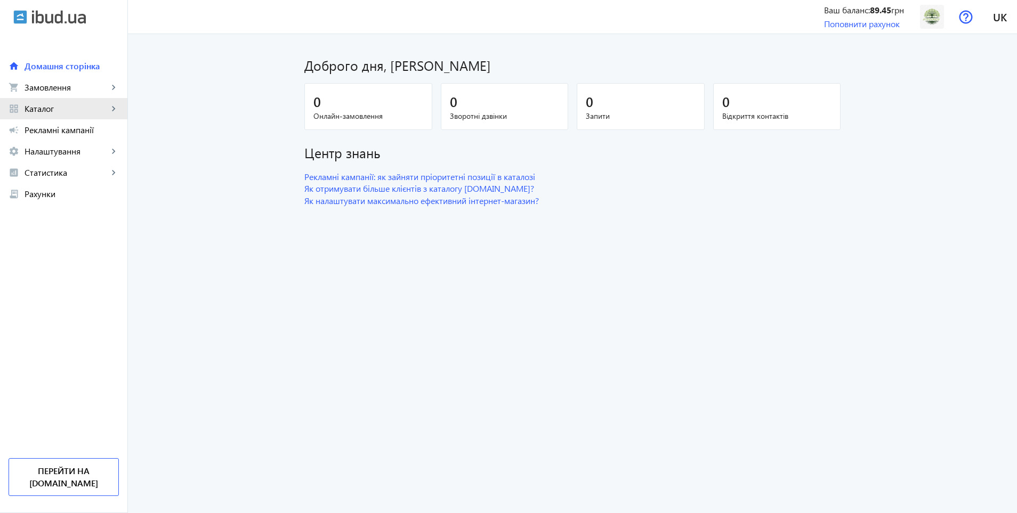
click at [52, 113] on span "Каталог" at bounding box center [67, 108] width 84 height 11
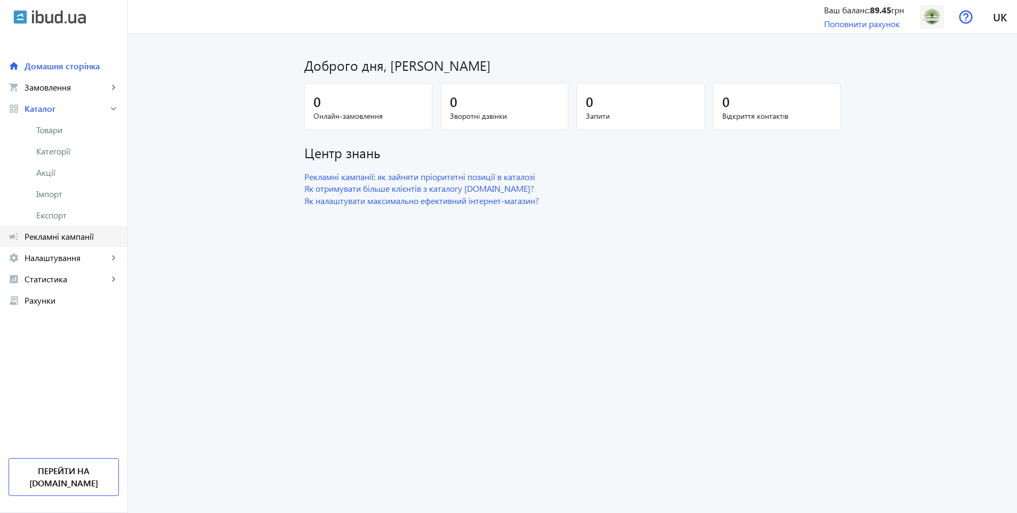
click at [74, 236] on span "Рекламні кампанії" at bounding box center [72, 236] width 94 height 11
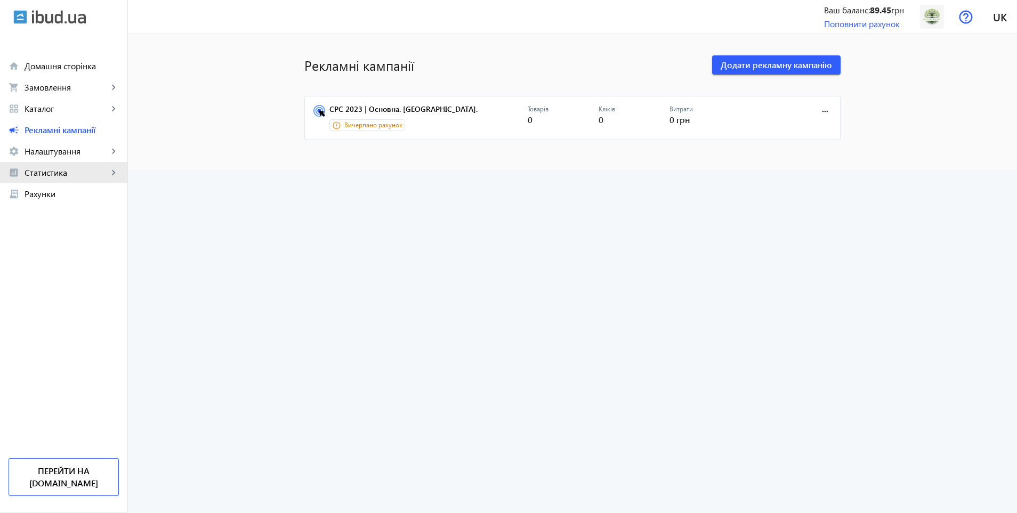
click at [56, 162] on link "analytics Статистика keyboard_arrow_right" at bounding box center [63, 172] width 127 height 21
click at [56, 155] on span "Налаштування" at bounding box center [67, 151] width 84 height 11
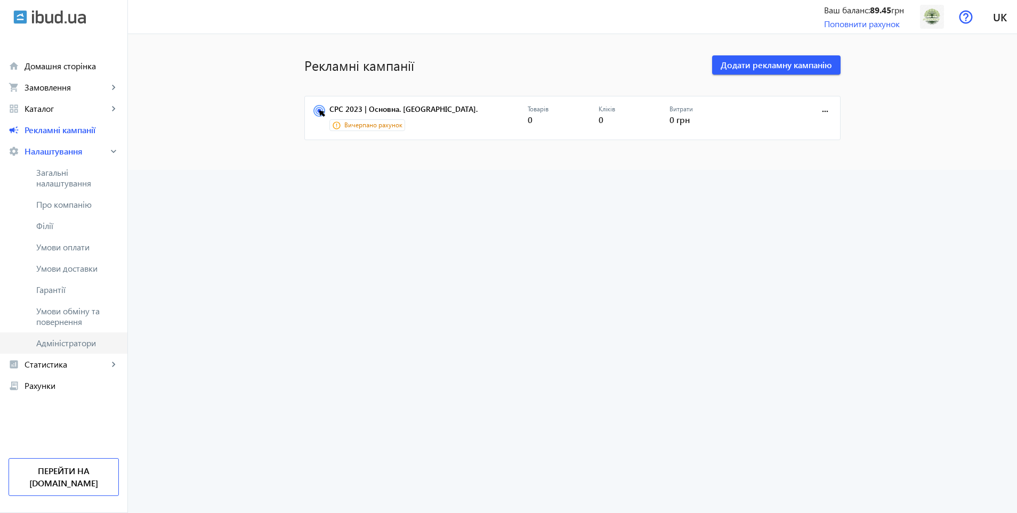
click at [71, 344] on span "Адміністратори" at bounding box center [77, 343] width 83 height 11
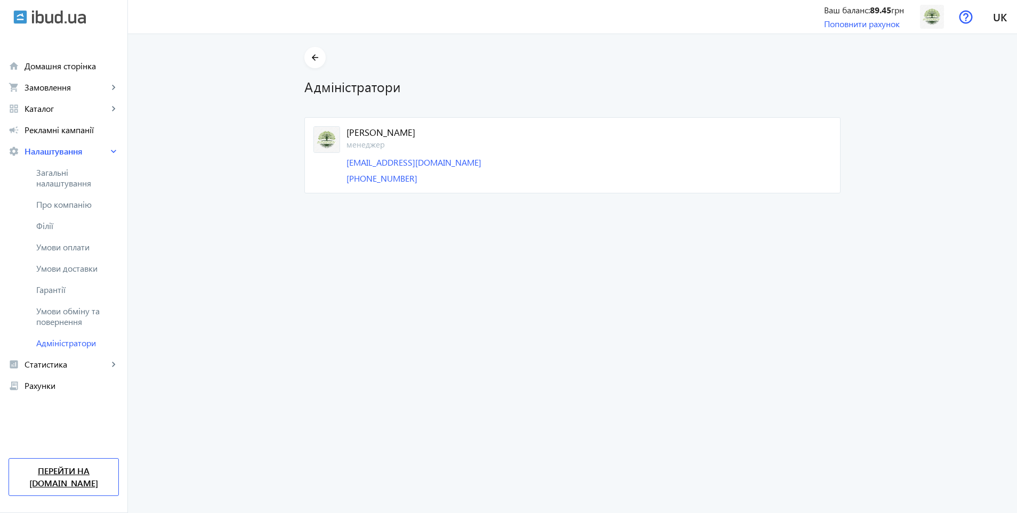
click at [107, 473] on link "Перейти на [DOMAIN_NAME]" at bounding box center [64, 477] width 110 height 38
click at [37, 115] on link "grid_view Каталог keyboard_arrow_right" at bounding box center [63, 108] width 127 height 21
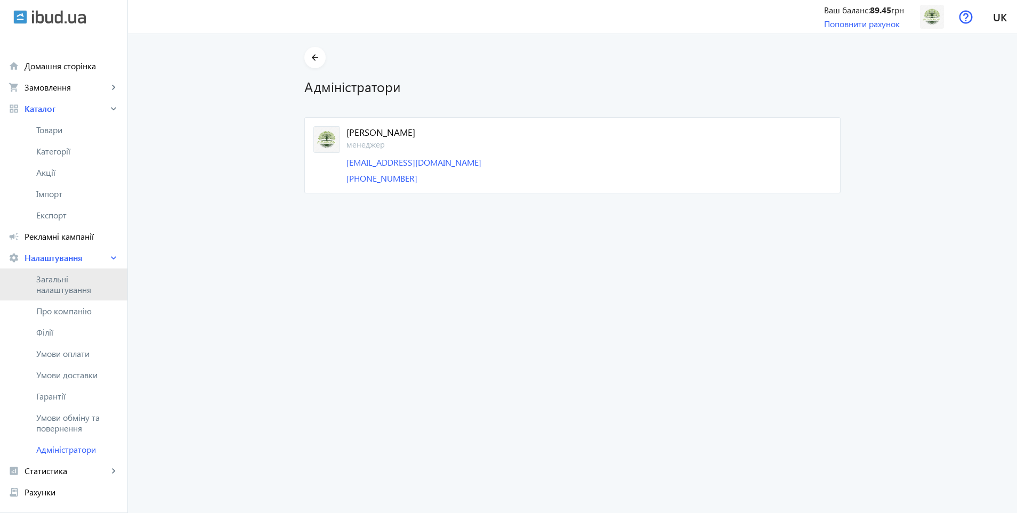
click at [69, 294] on span "Загальні налаштування" at bounding box center [77, 284] width 83 height 21
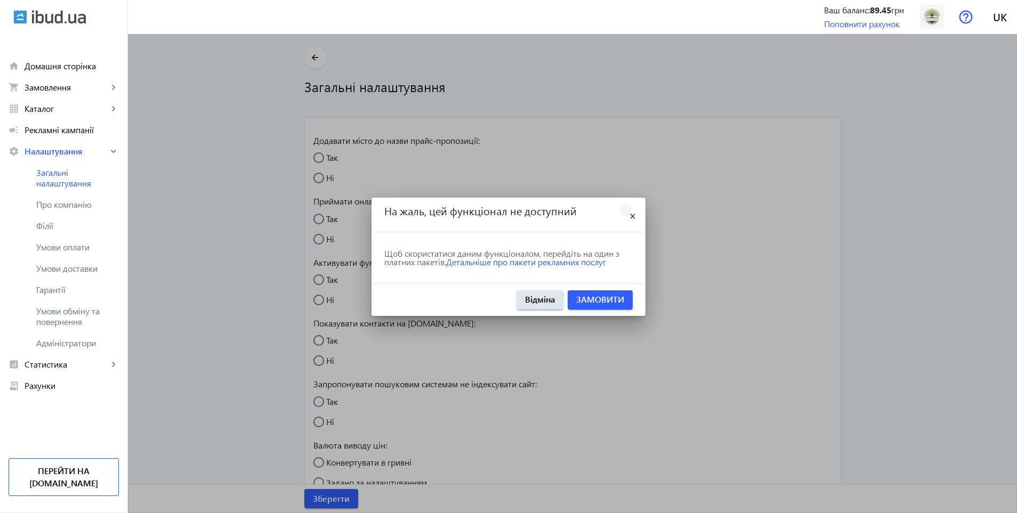
click at [625, 214] on span at bounding box center [626, 211] width 26 height 26
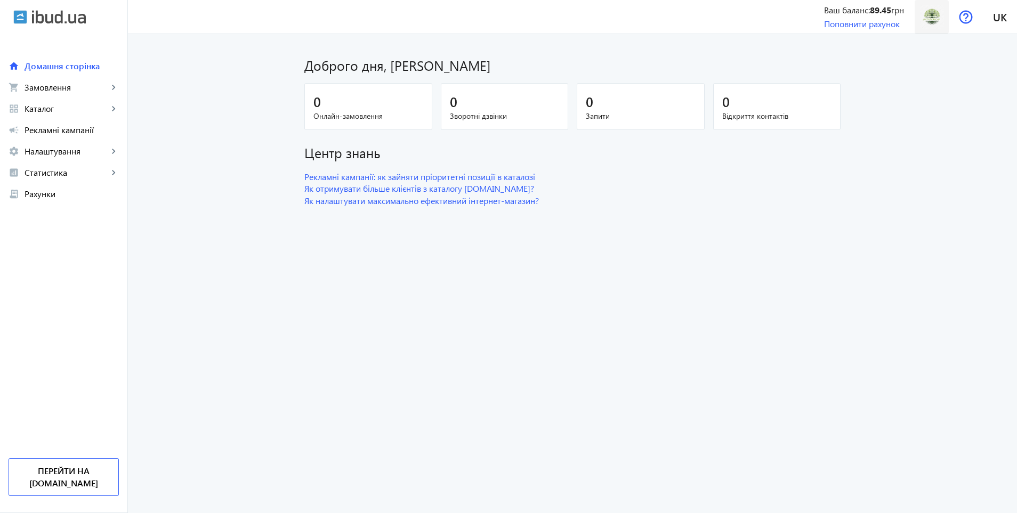
click at [940, 21] on img at bounding box center [932, 17] width 24 height 24
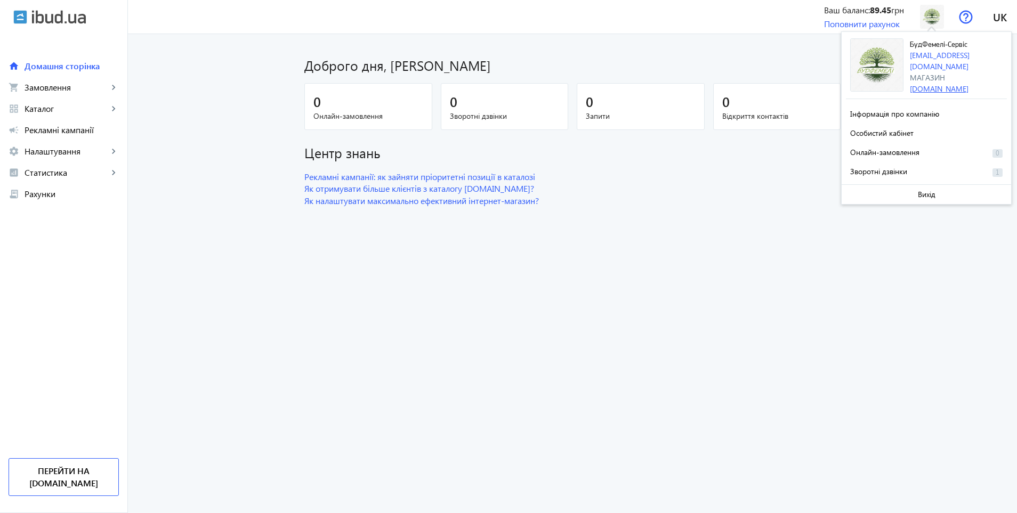
click at [963, 84] on link "[DOMAIN_NAME]" at bounding box center [939, 89] width 59 height 10
